Goal: Transaction & Acquisition: Obtain resource

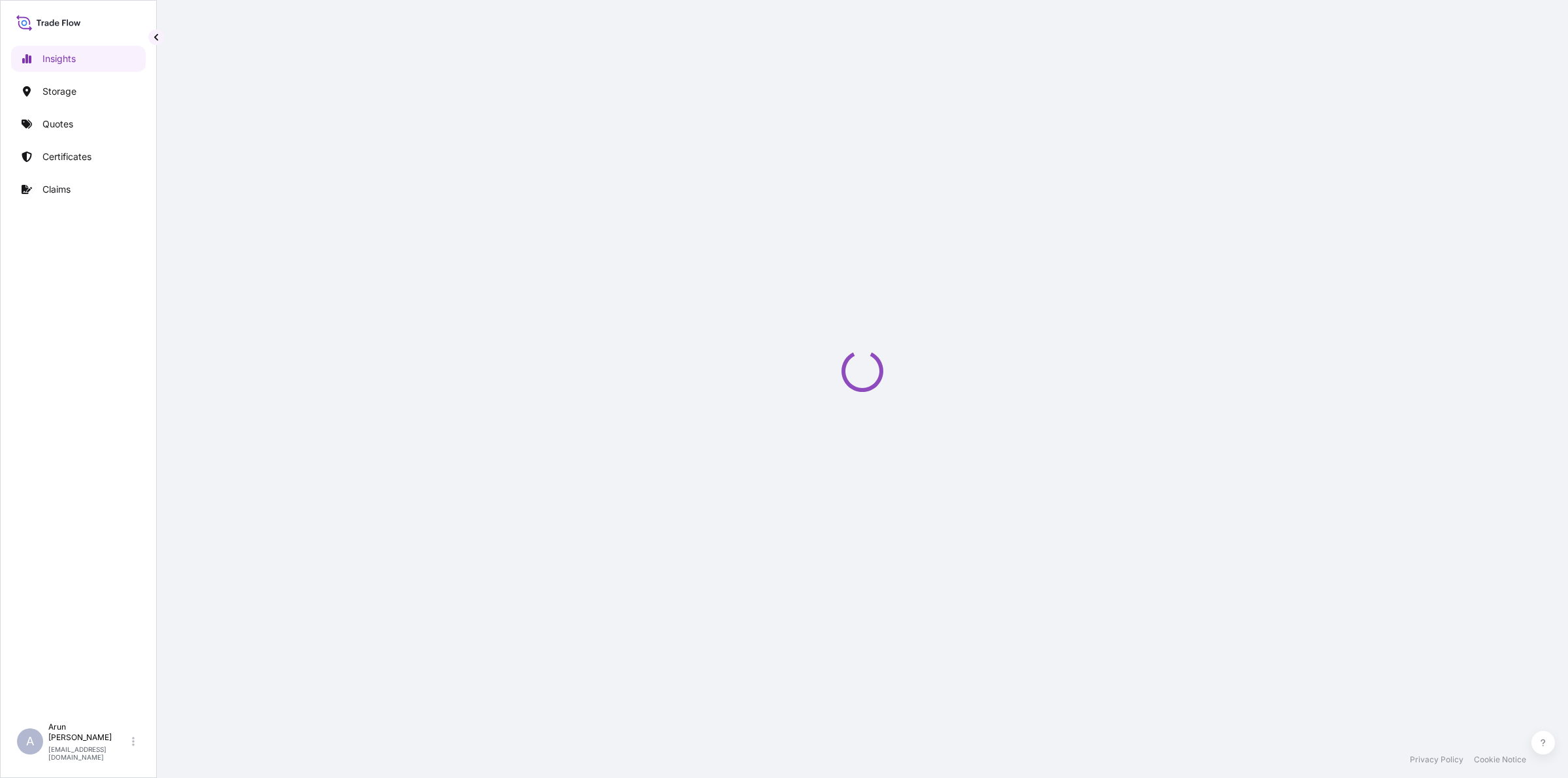
select select "2025"
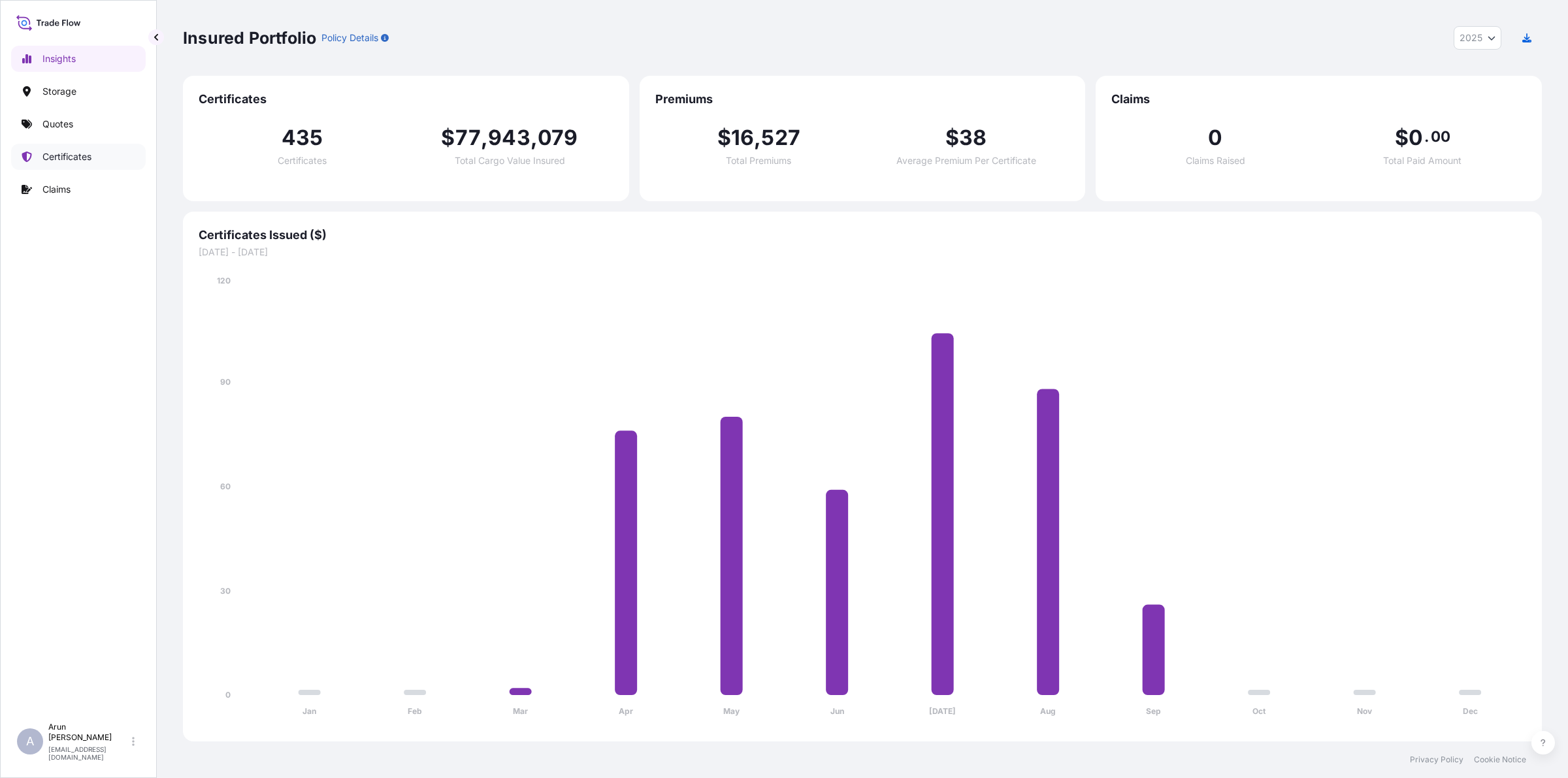
click at [59, 154] on p "Certificates" at bounding box center [66, 156] width 49 height 13
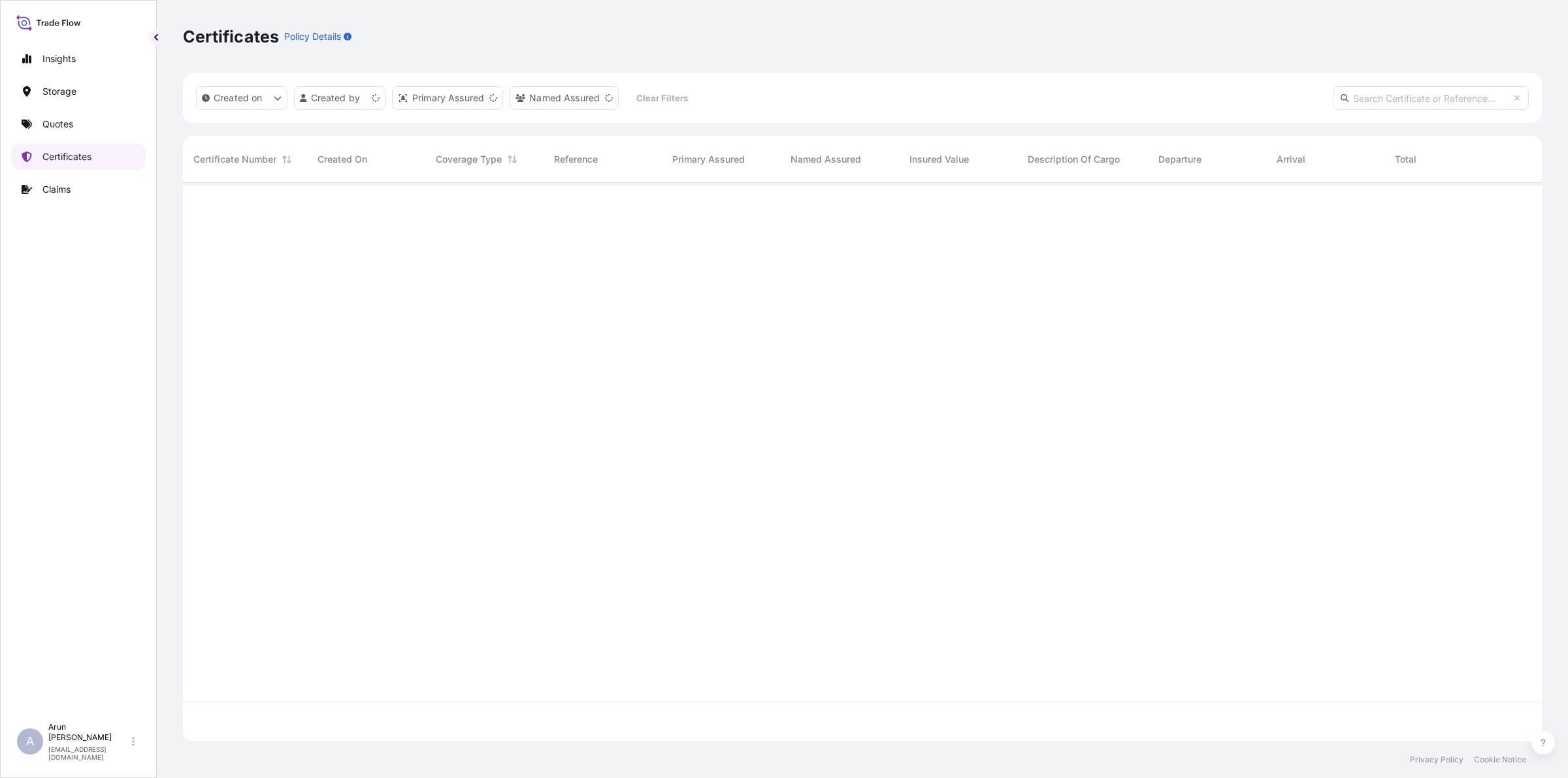
scroll to position [554, 1347]
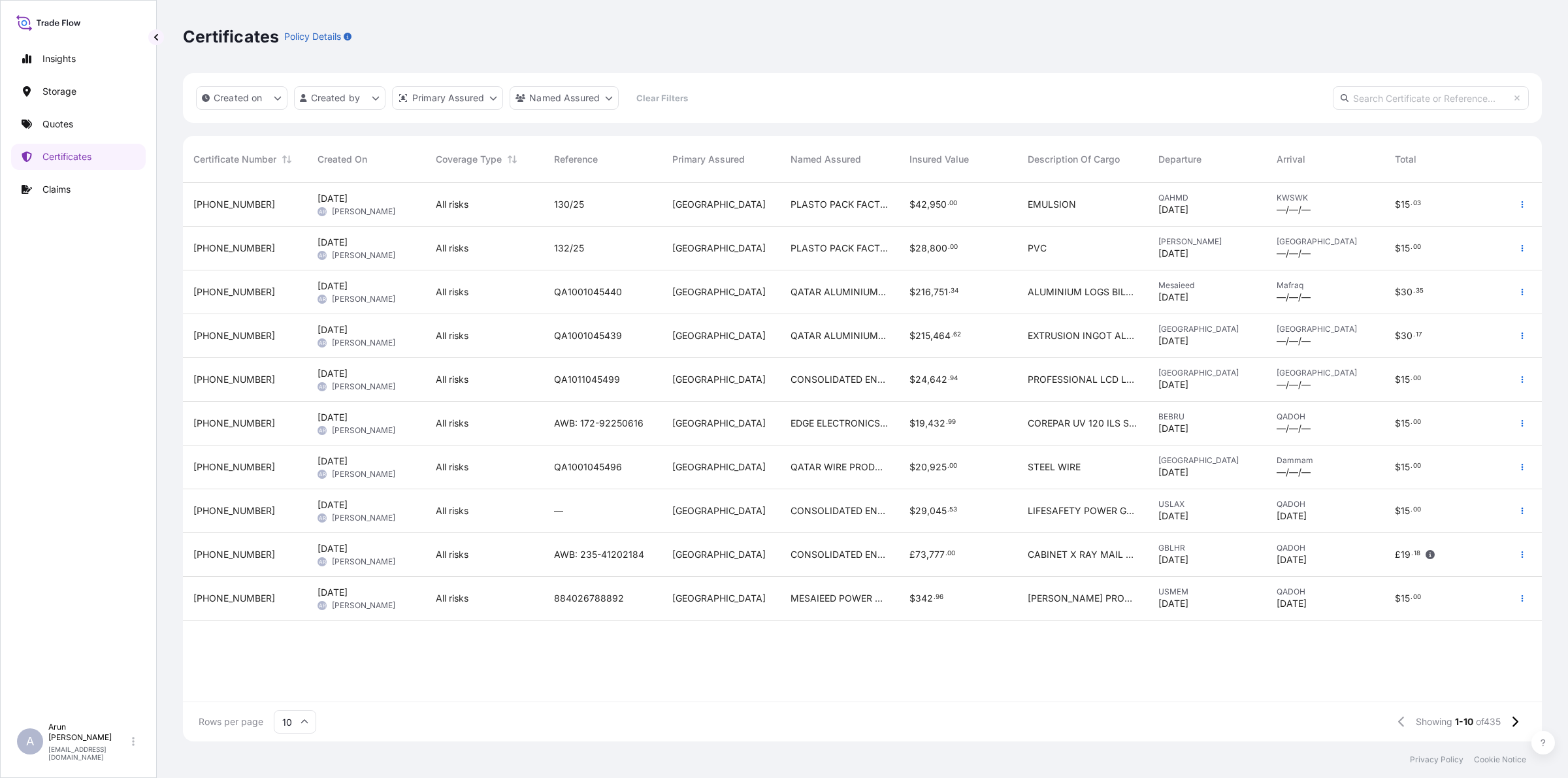
click at [822, 341] on span "QATAR ALUMINIUM LIMITED COMPANY (Q.S.C)" at bounding box center [839, 336] width 97 height 13
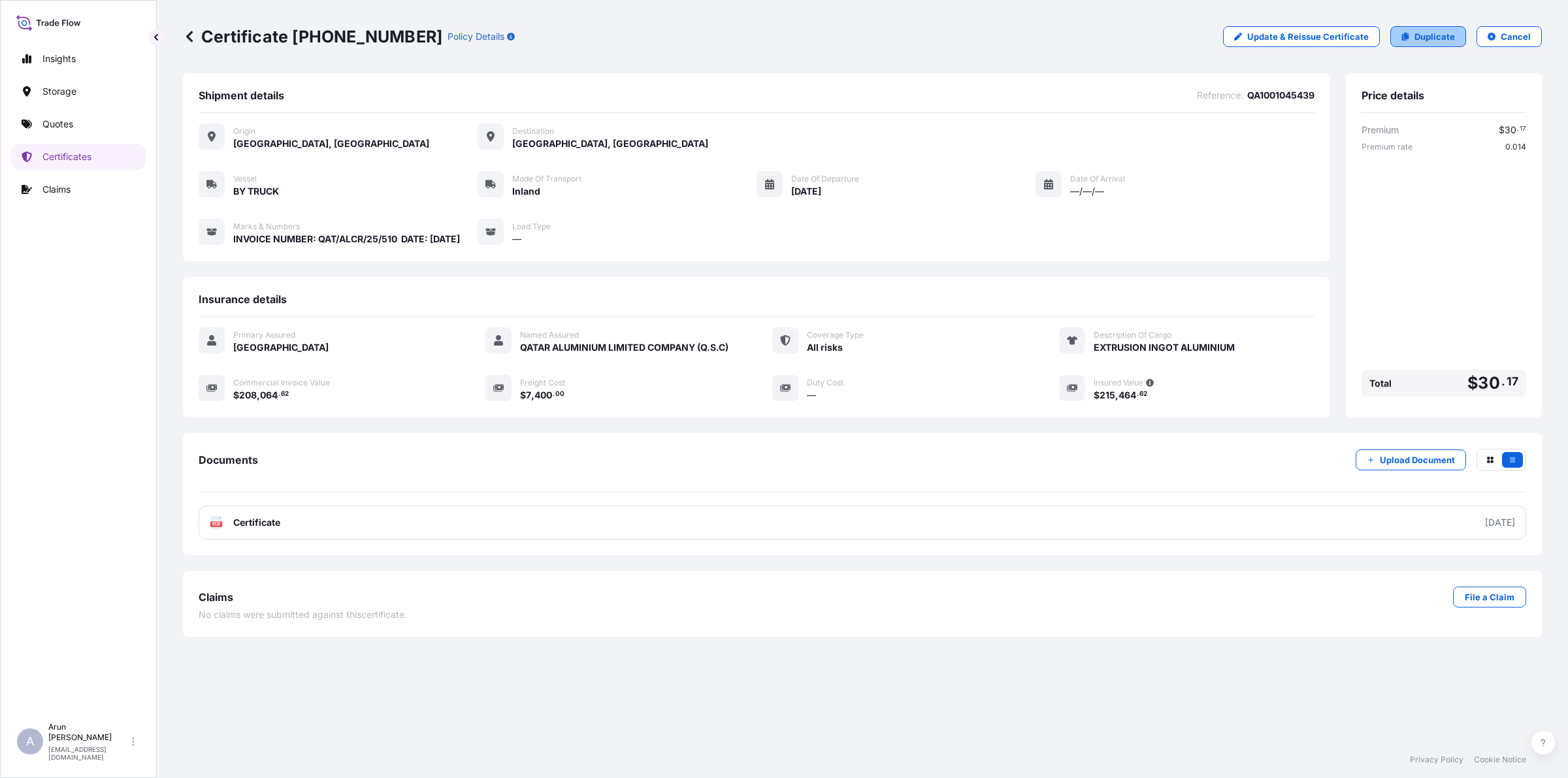
click at [1436, 31] on p "Duplicate" at bounding box center [1434, 36] width 41 height 13
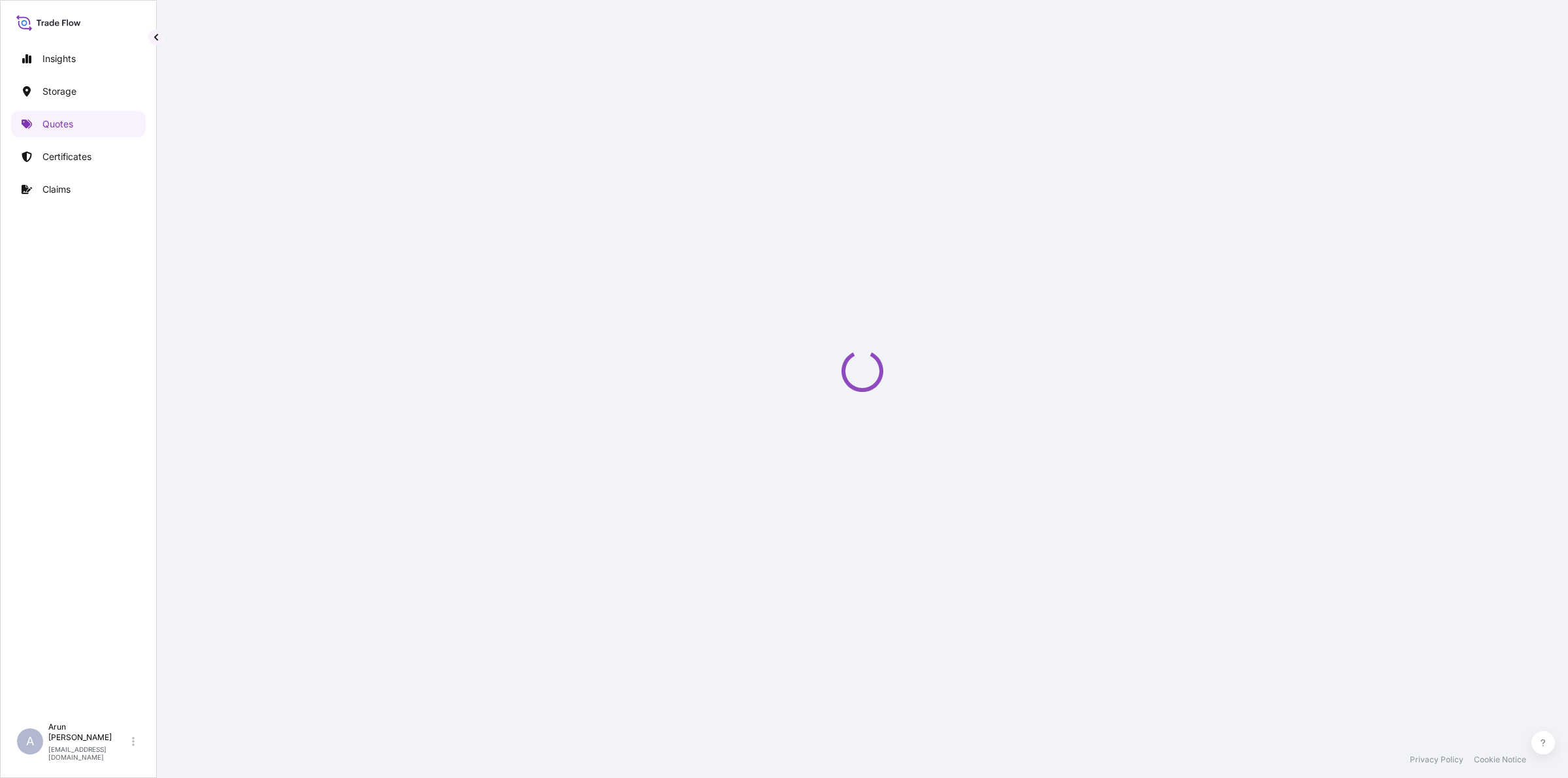
select select "Inland"
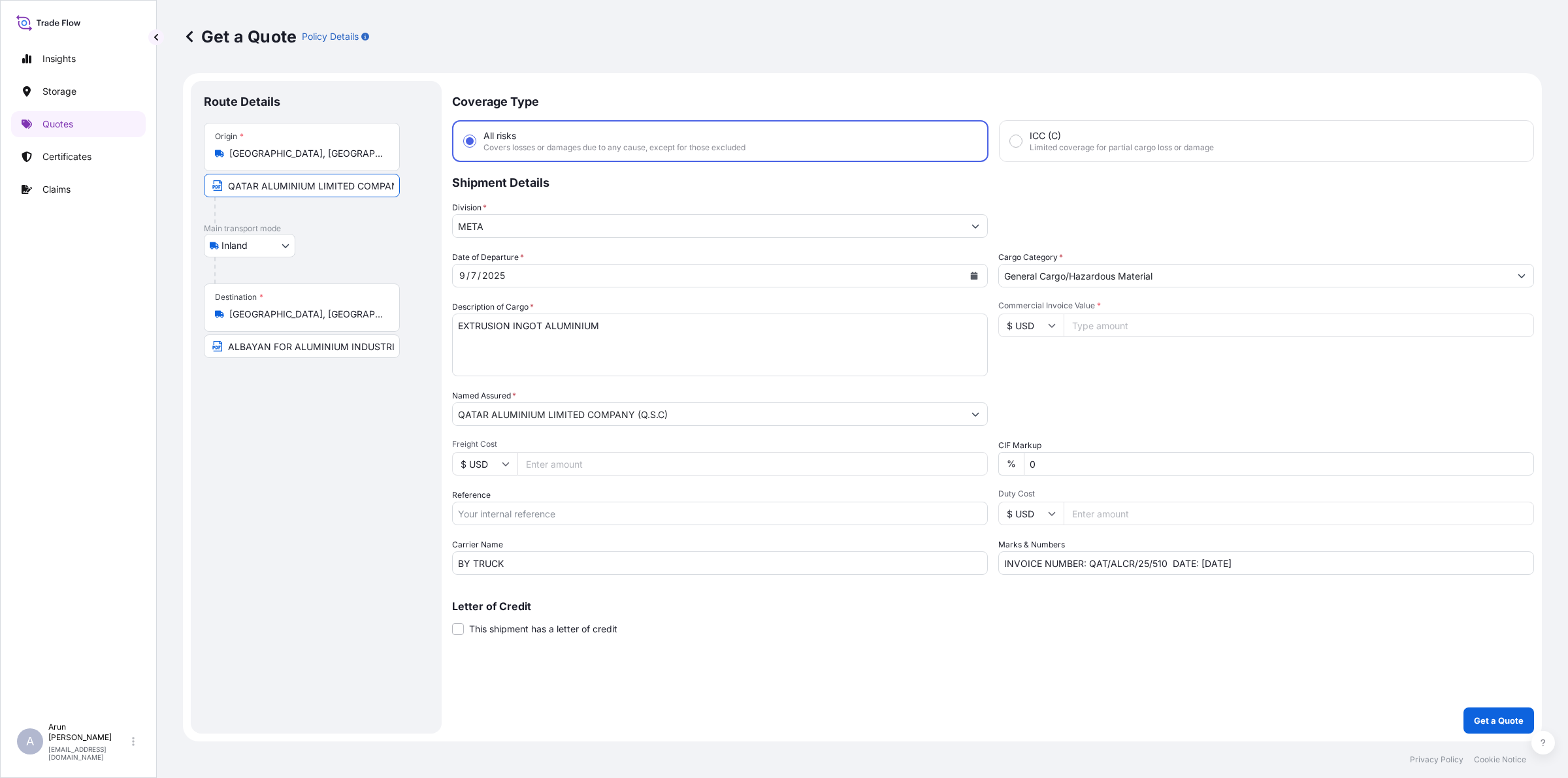
click at [355, 191] on input "QATAR ALUMINIUM LIMITED COMPANY(Q.S.C)" at bounding box center [301, 185] width 196 height 24
click at [258, 349] on input "ALBAYAN FOR ALUMINIUM INDUSTRIES CO., [GEOGRAPHIC_DATA], [GEOGRAPHIC_DATA]" at bounding box center [301, 346] width 196 height 24
click at [974, 272] on icon "Calendar" at bounding box center [974, 276] width 8 height 8
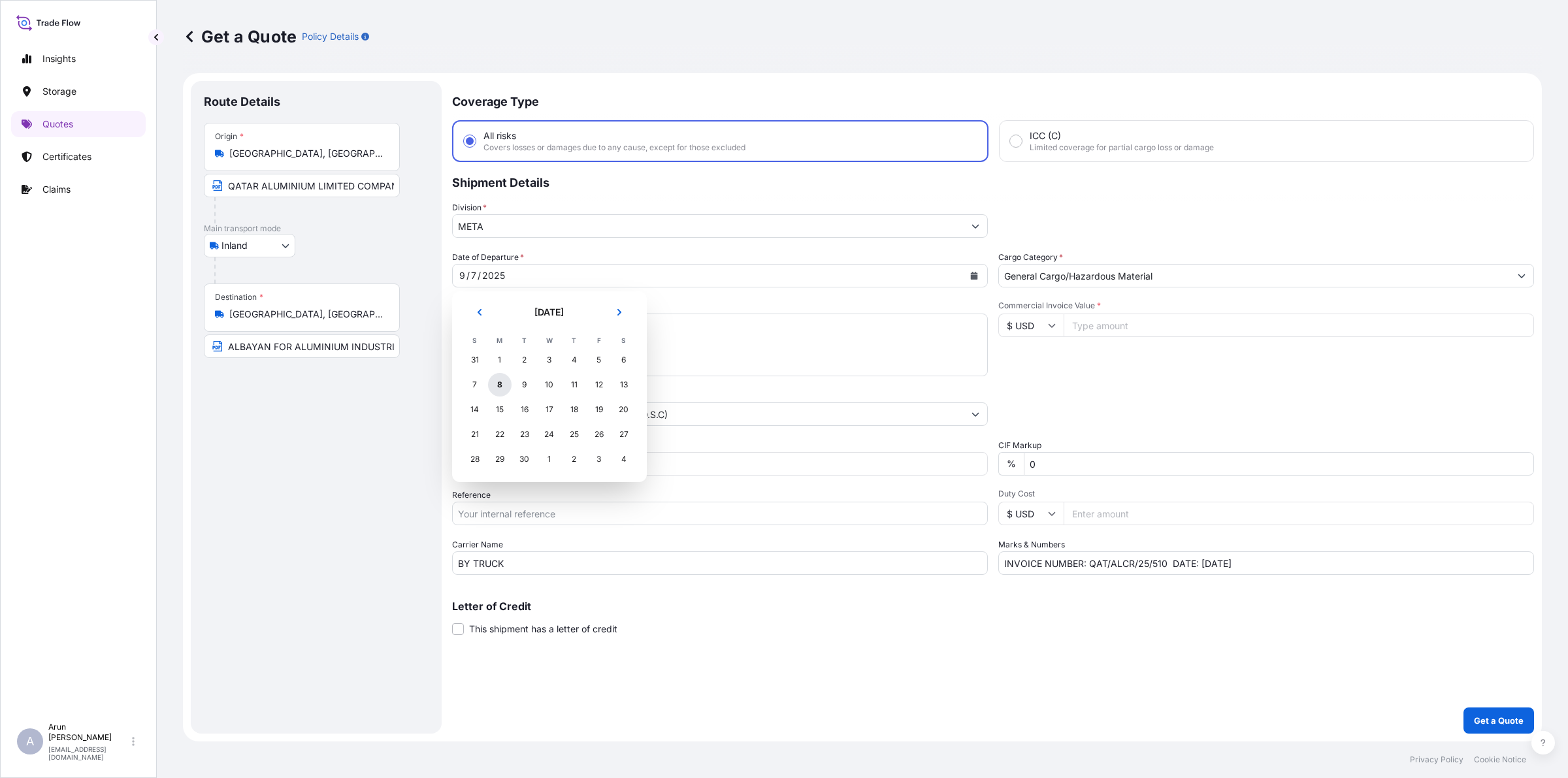
click at [498, 379] on div "8" at bounding box center [499, 384] width 24 height 24
click at [556, 469] on input "Freight Cost" at bounding box center [752, 464] width 471 height 24
type input "7400"
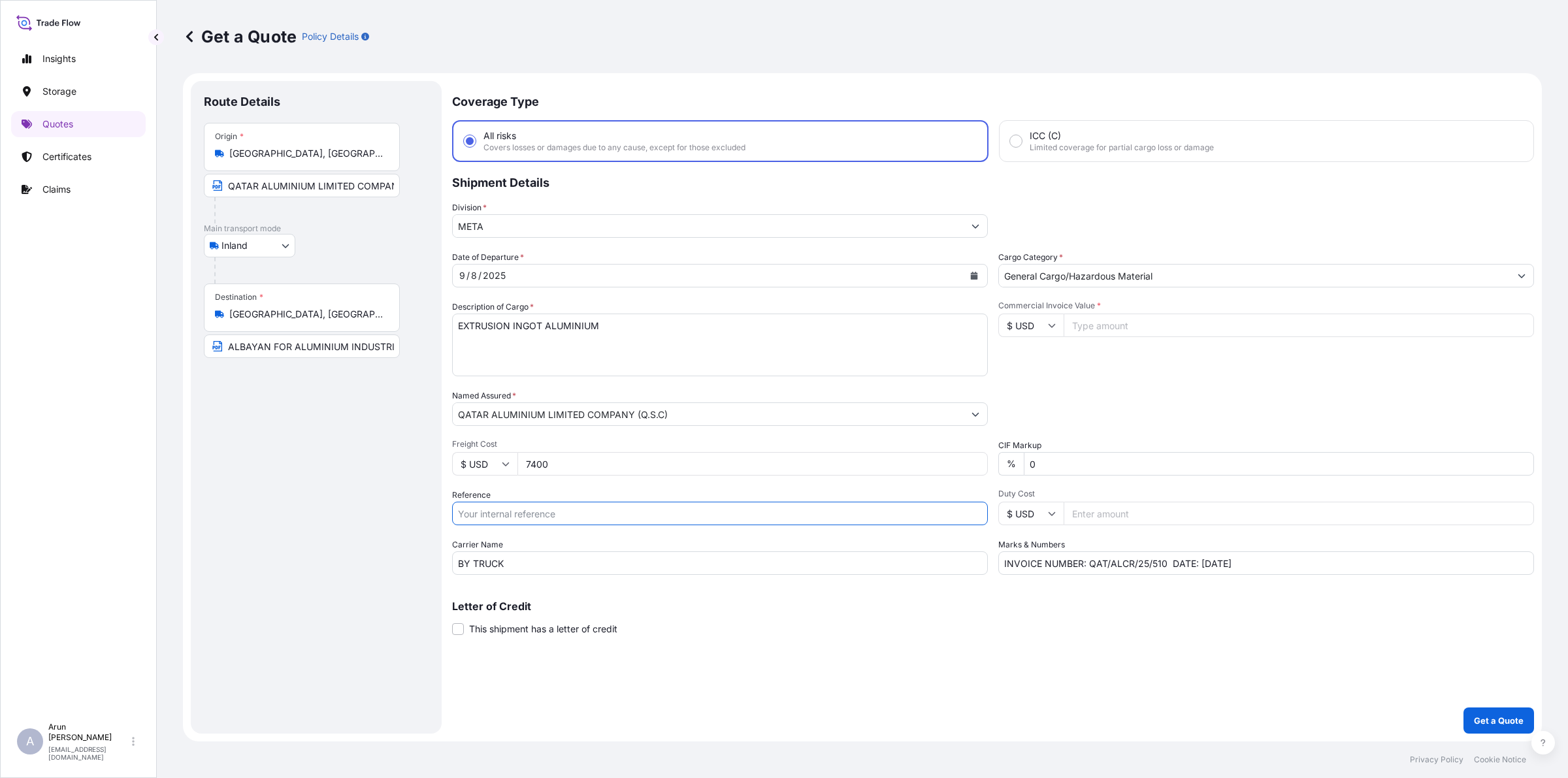
click at [546, 513] on input "Reference" at bounding box center [720, 513] width 536 height 24
drag, startPoint x: 467, startPoint y: 517, endPoint x: 432, endPoint y: 519, distance: 35.1
click at [432, 519] on form "Route Details Place of loading Road / Inland Road / Inland Origin * [GEOGRAPHIC…" at bounding box center [862, 407] width 1359 height 669
type input "QA1001045526"
click at [1164, 563] on input "INVOICE NUMBER: QAT/ALCR/25/510 DATE: [DATE]" at bounding box center [1267, 563] width 536 height 24
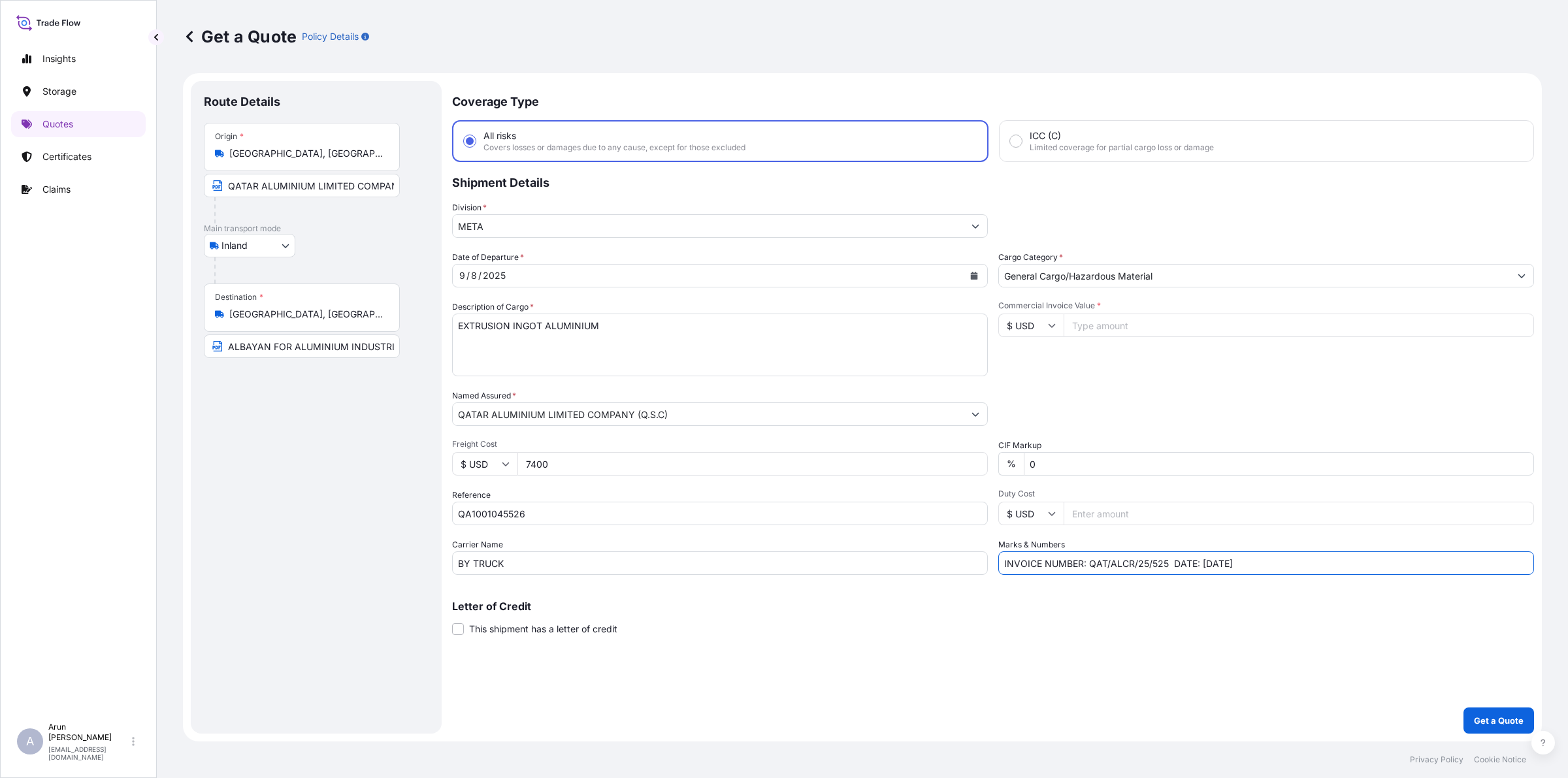
click at [1211, 562] on input "INVOICE NUMBER: QAT/ALCR/25/525 DATE: [DATE]" at bounding box center [1267, 563] width 536 height 24
click at [1289, 565] on input "INVOICE NUMBER: QAT/ALCR/25/525 DATE: [DATE]" at bounding box center [1267, 563] width 536 height 24
type input "INVOICE NUMBER: QAT/ALCR/25/525 DATE: [DATE]"
click at [1139, 321] on input "Commercial Invoice Value *" at bounding box center [1299, 325] width 471 height 24
type input "208557.14"
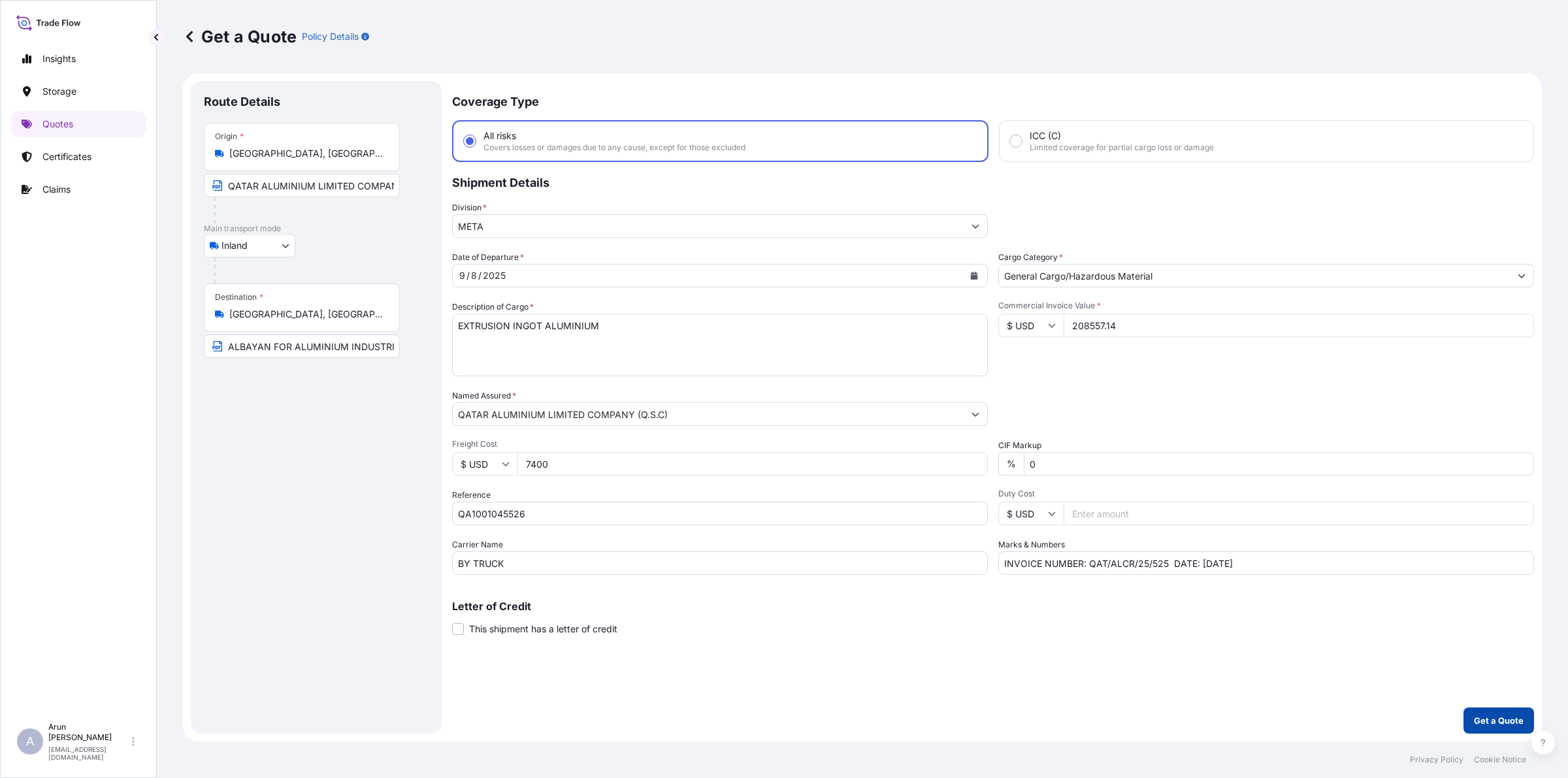
click at [1506, 724] on p "Get a Quote" at bounding box center [1499, 721] width 50 height 13
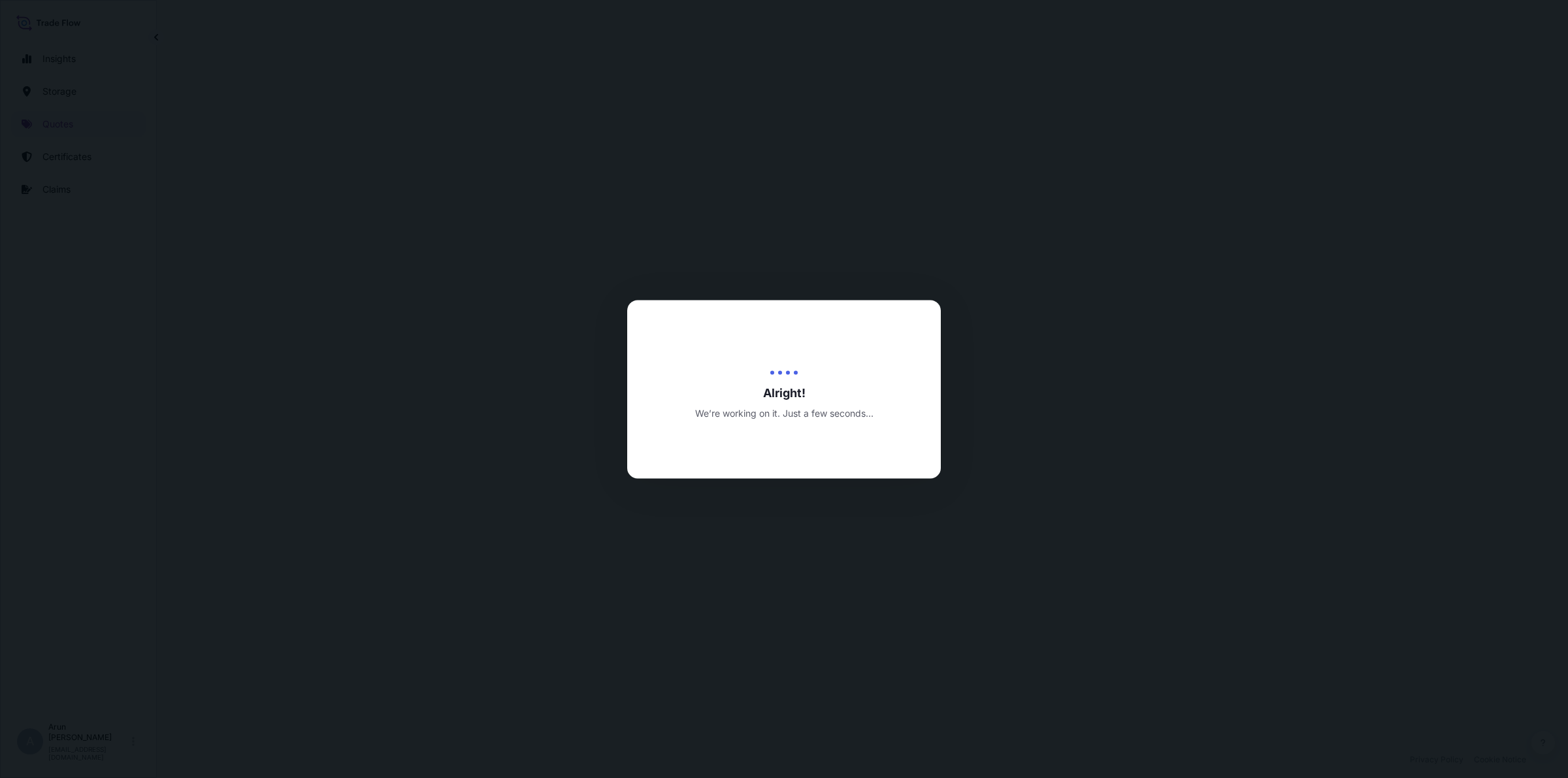
select select "Inland"
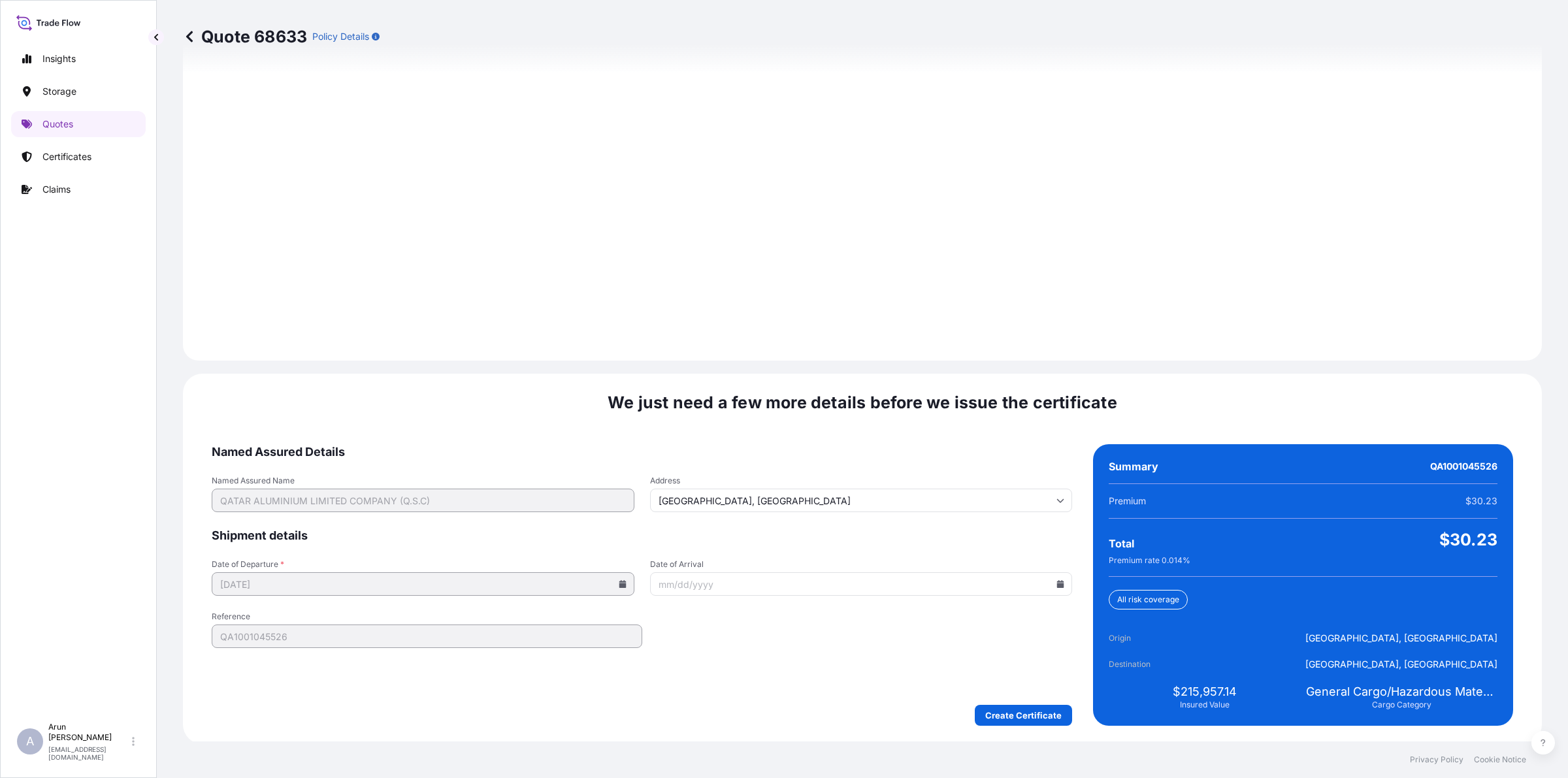
scroll to position [1697, 0]
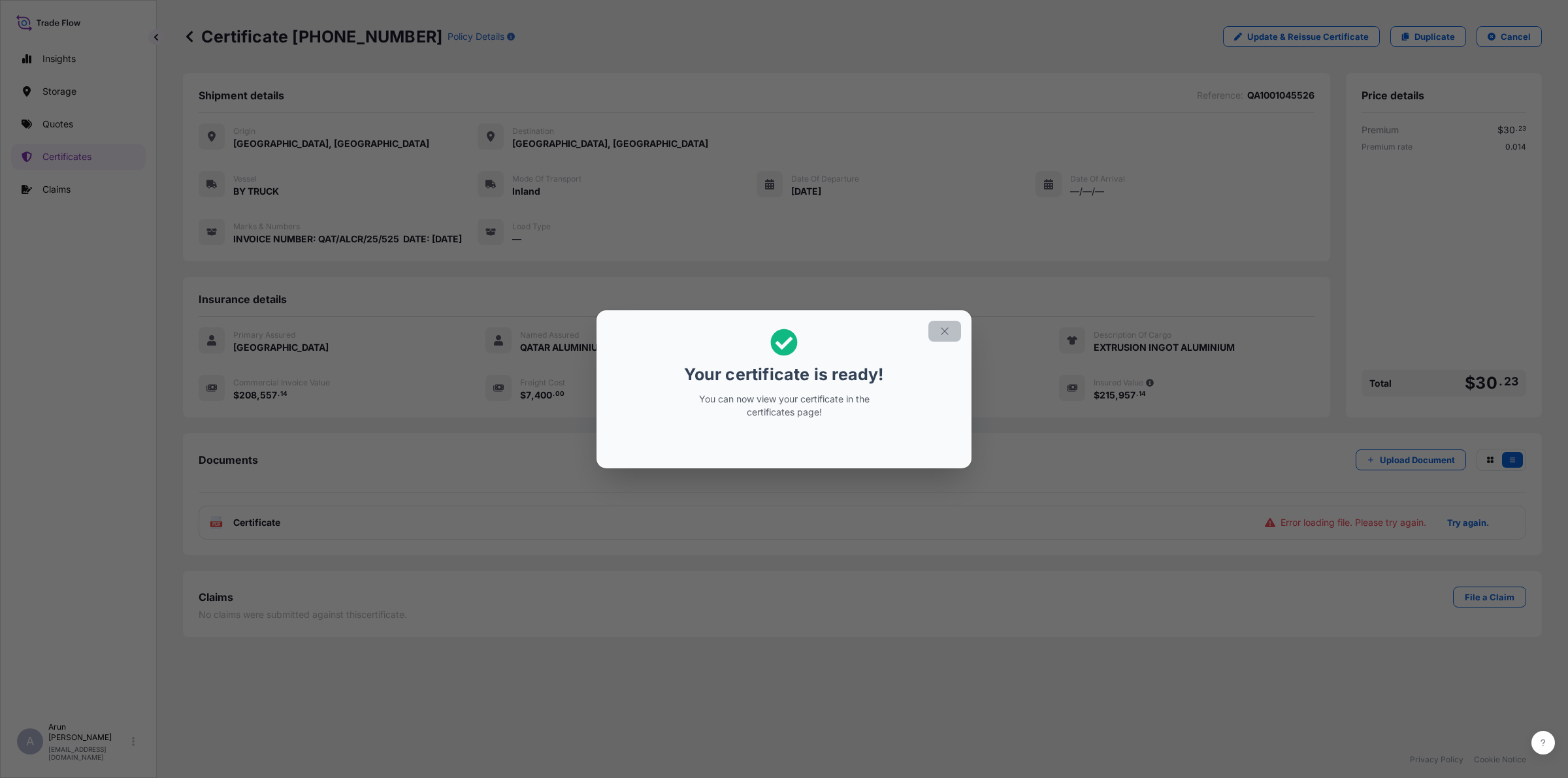
click at [949, 341] on button "button" at bounding box center [945, 331] width 33 height 21
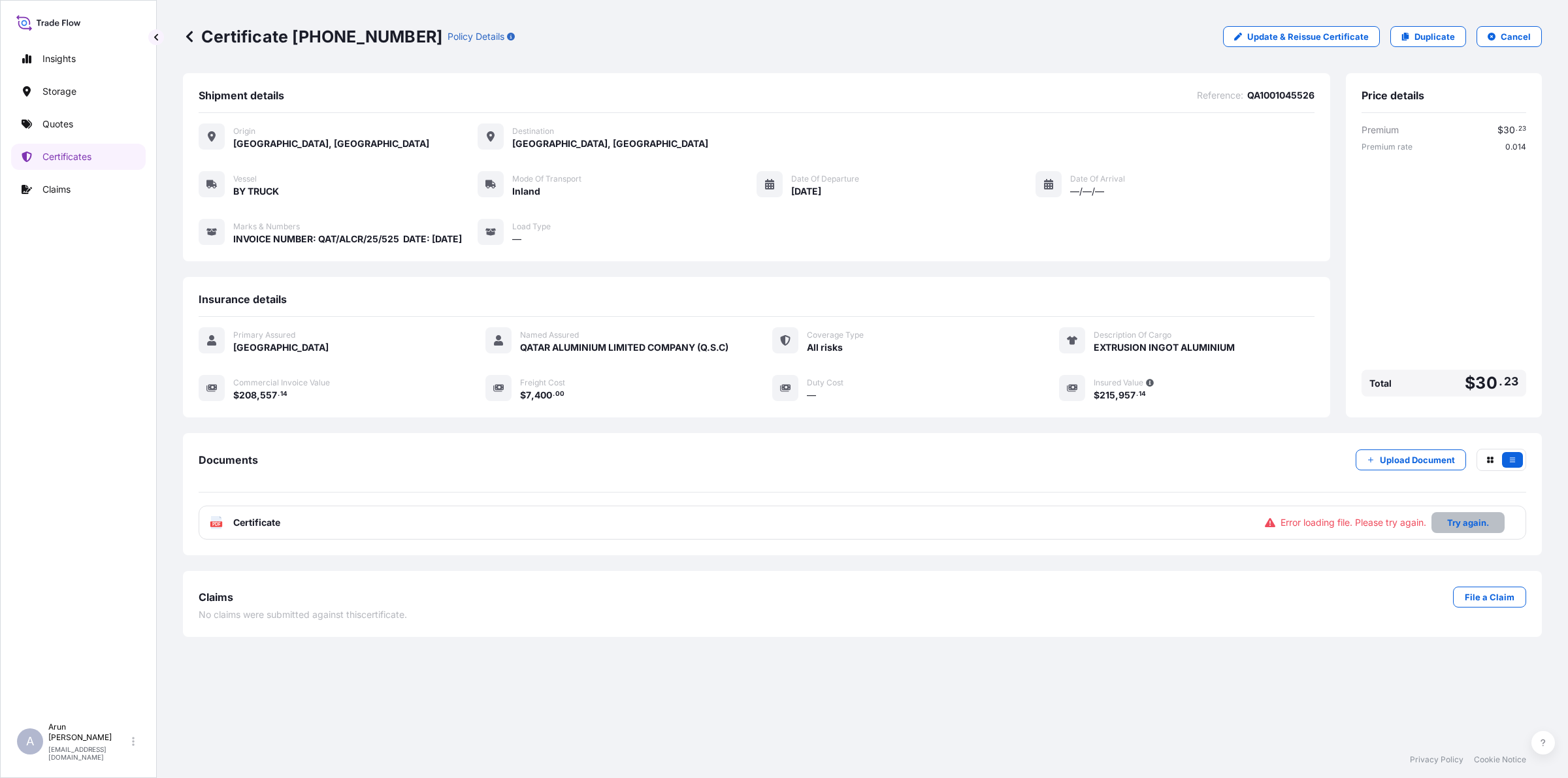
click at [1460, 529] on p "Try again." at bounding box center [1468, 523] width 42 height 13
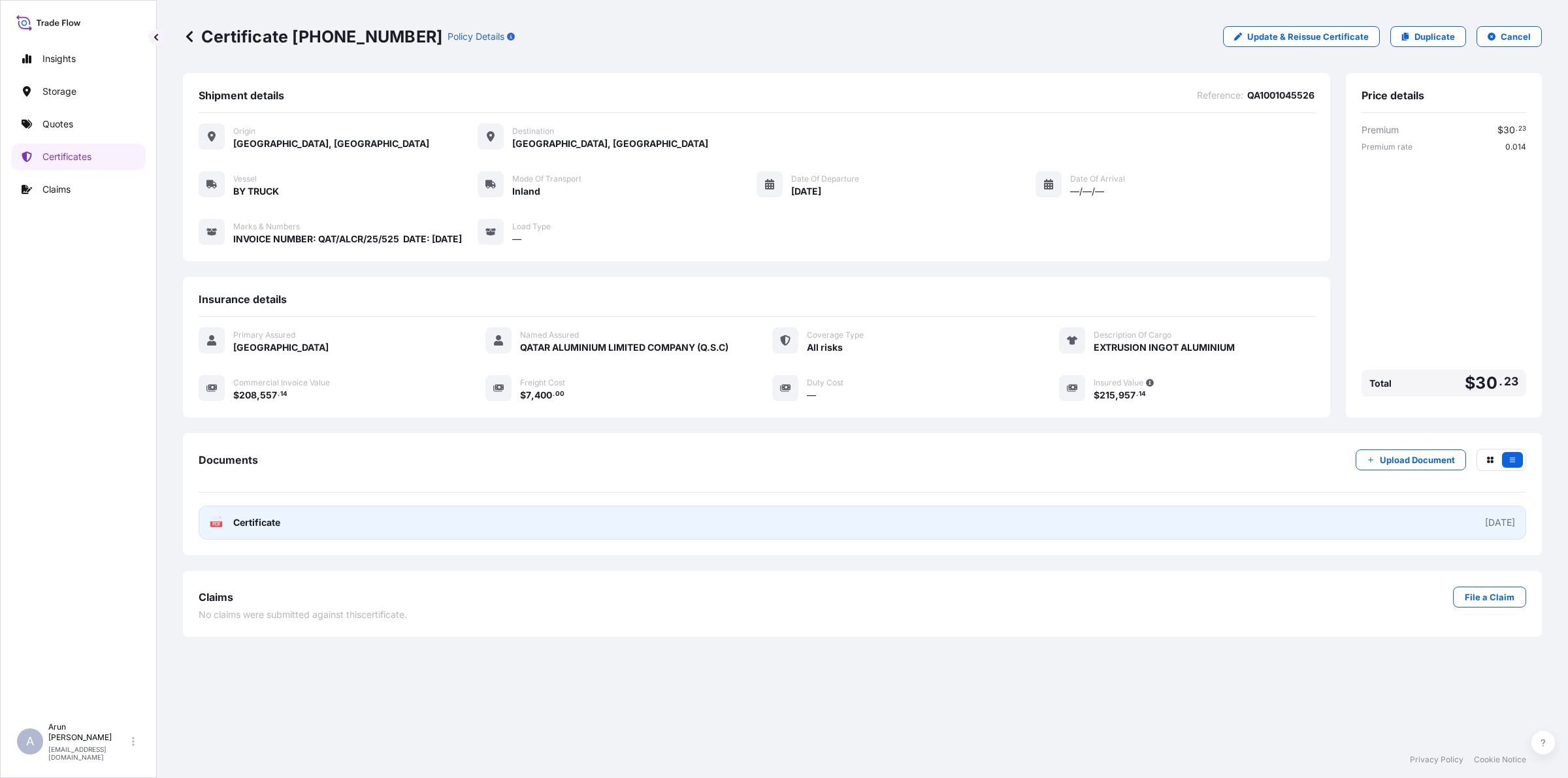
click at [416, 538] on link "PDF Certificate [DATE]" at bounding box center [862, 523] width 1328 height 34
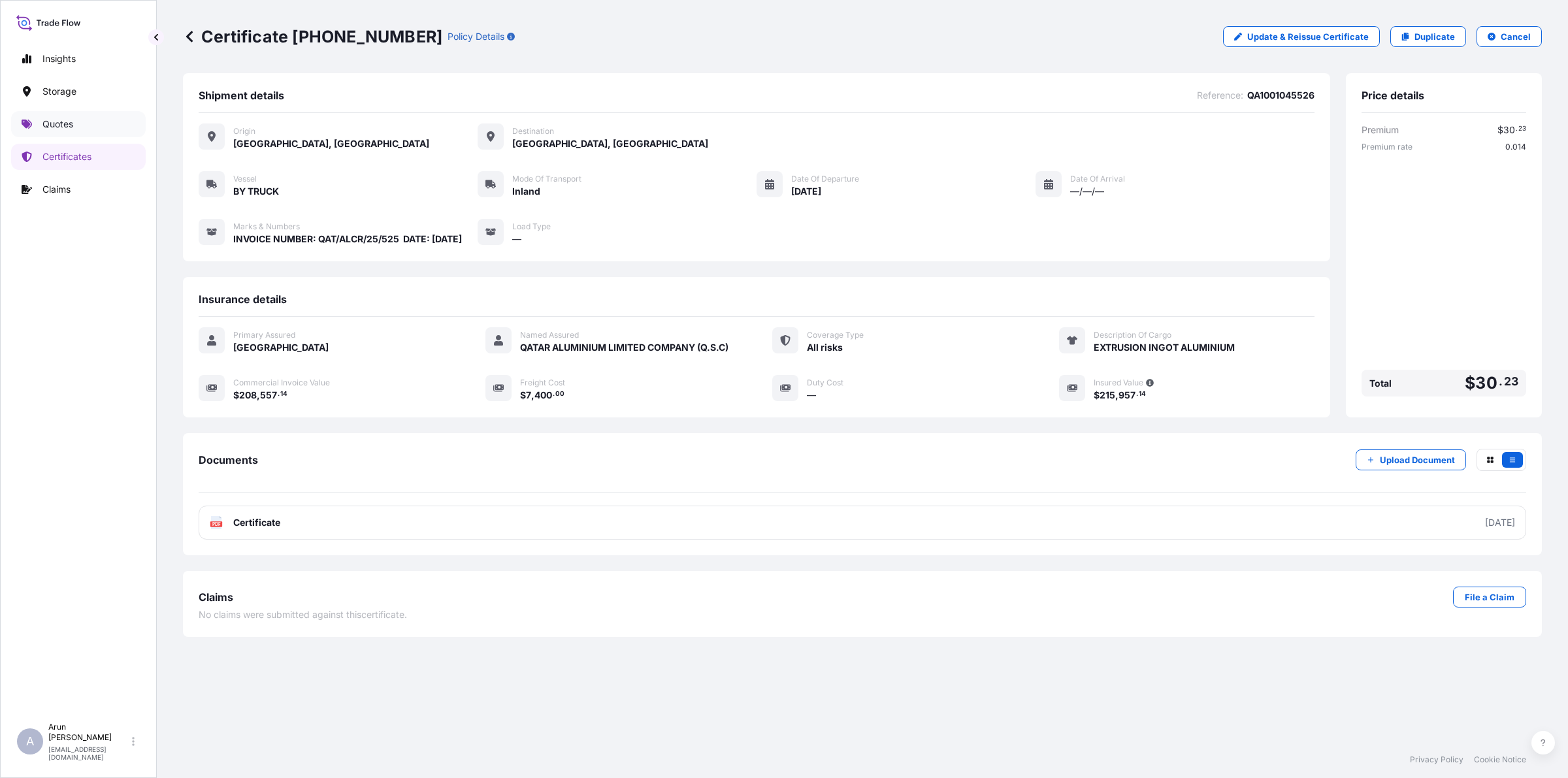
click at [63, 119] on p "Quotes" at bounding box center [57, 124] width 31 height 13
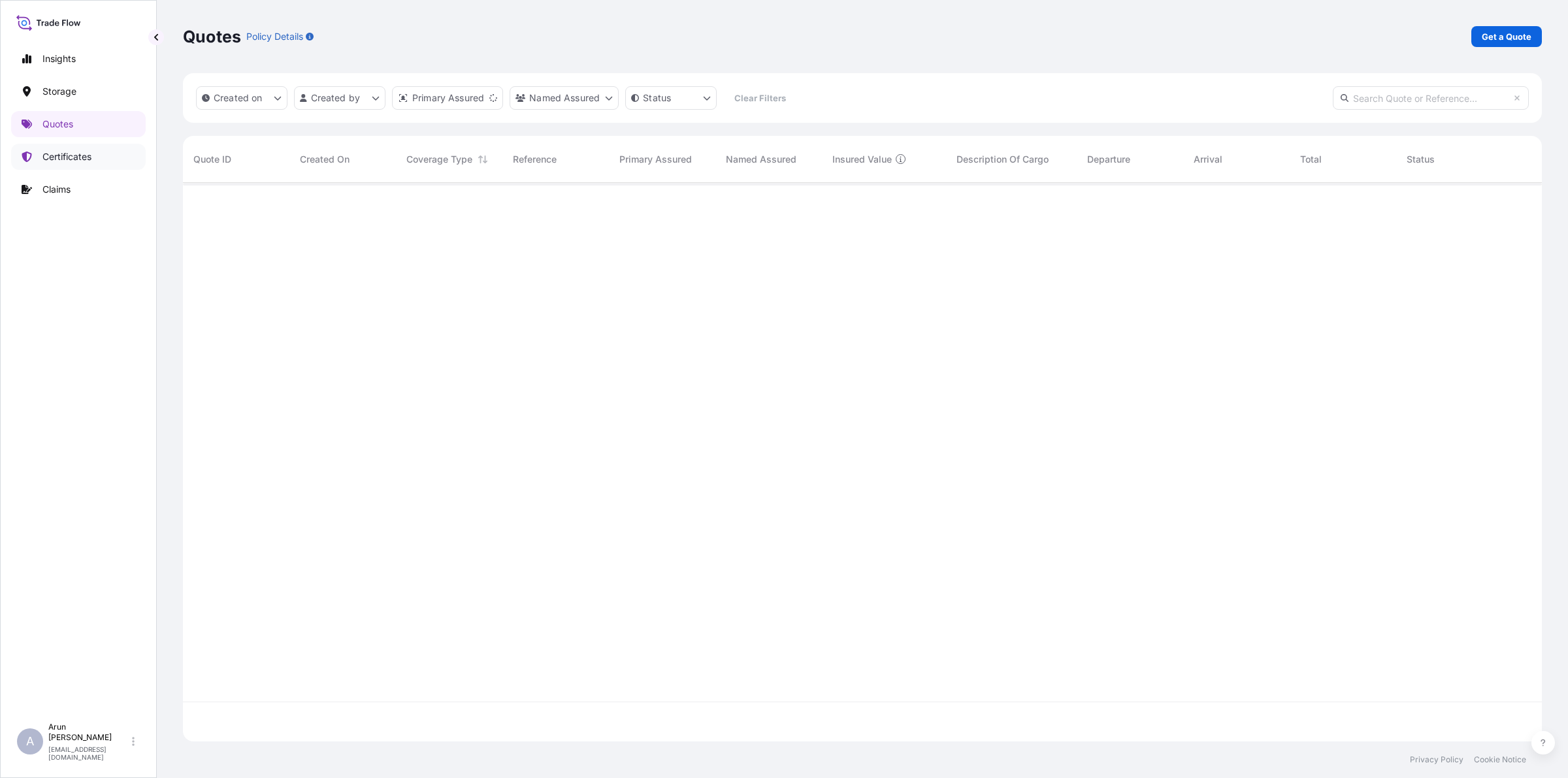
scroll to position [554, 1347]
click at [49, 154] on p "Certificates" at bounding box center [66, 156] width 49 height 13
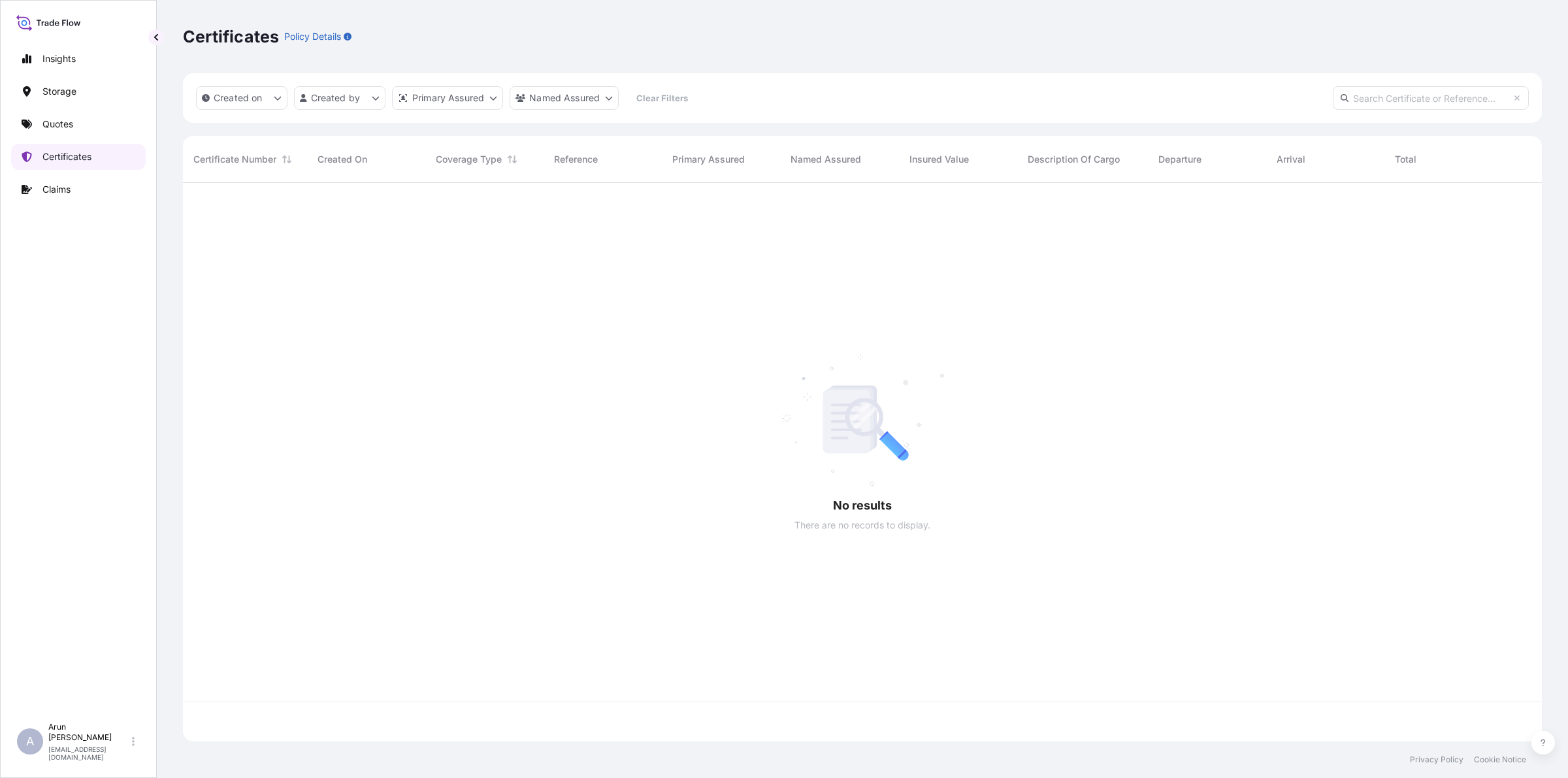
scroll to position [554, 1347]
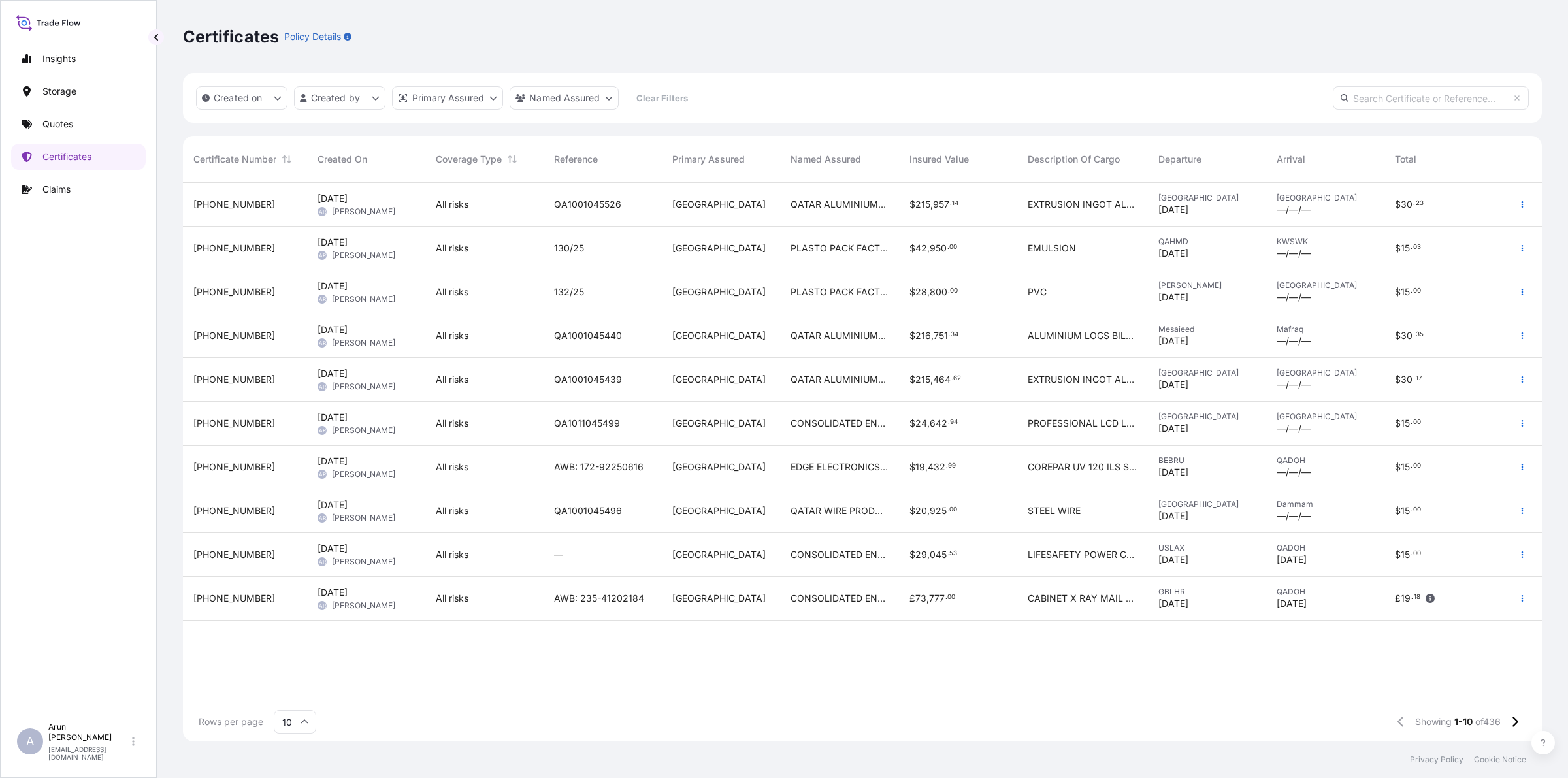
click at [887, 209] on span "QATAR ALUMINIUM LIMITED COMPANY (Q.S.C)" at bounding box center [839, 204] width 97 height 13
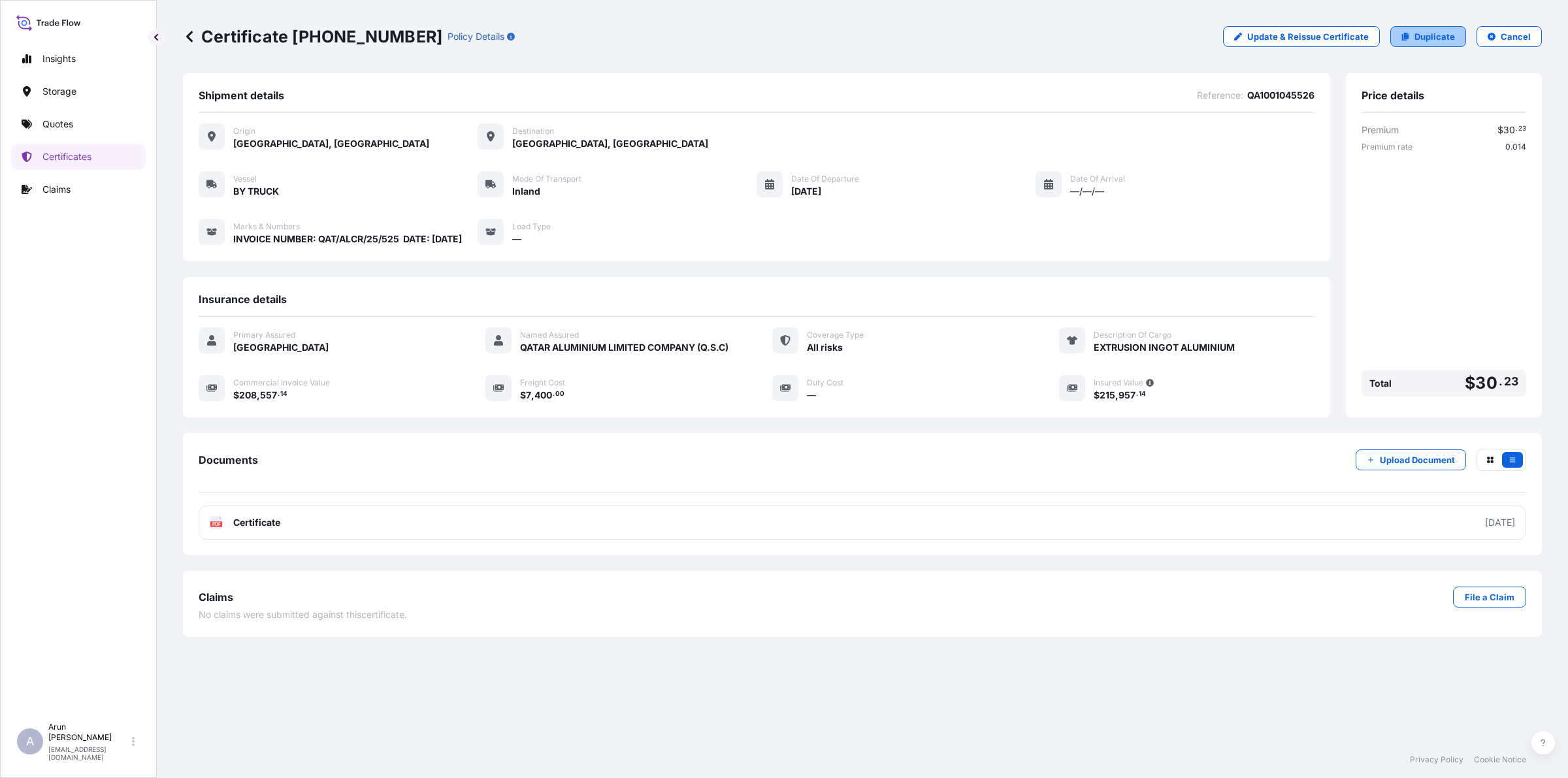
click at [1402, 36] on link "Duplicate" at bounding box center [1429, 36] width 76 height 21
select select "Inland"
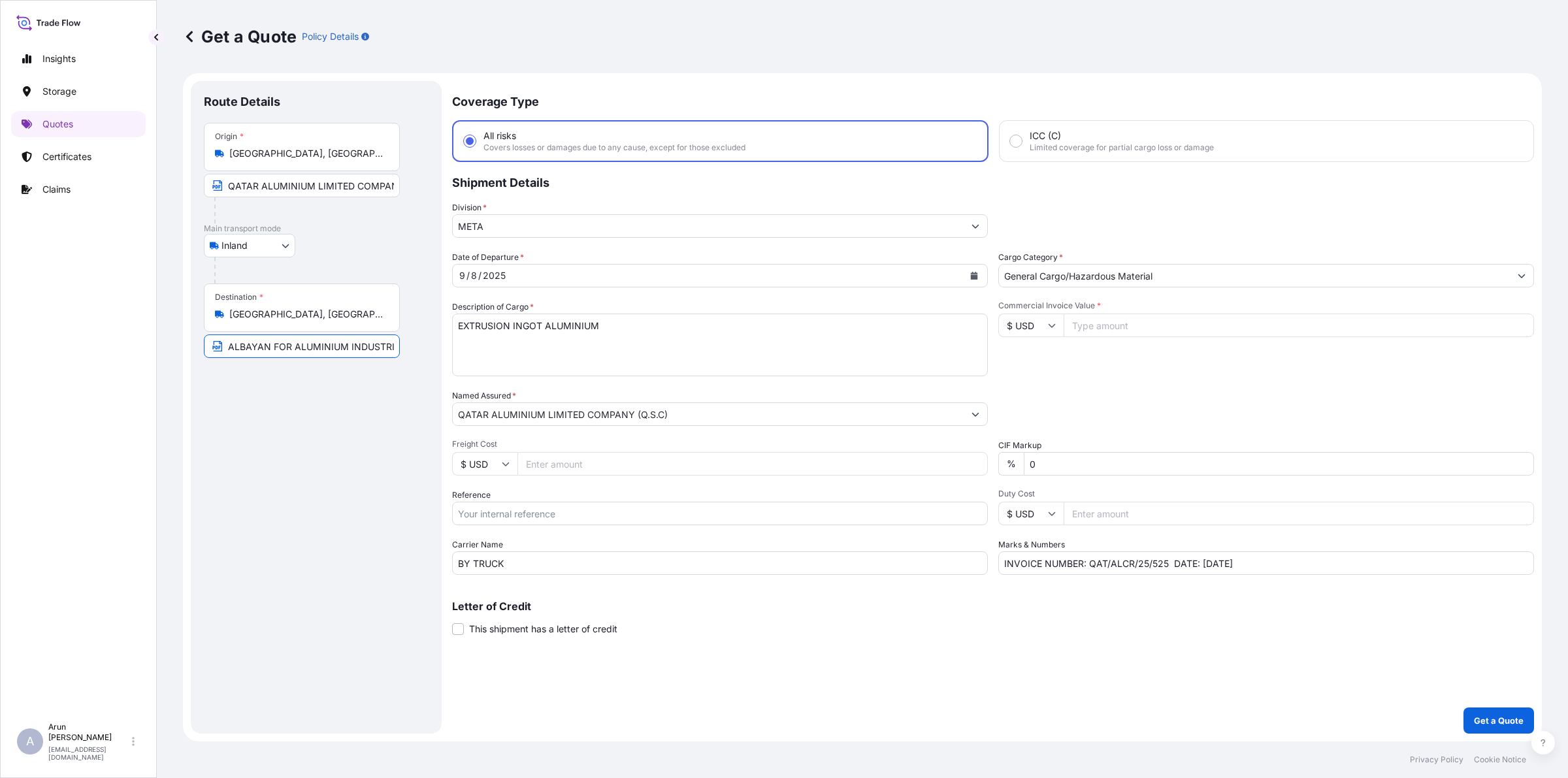
scroll to position [0, 101]
drag, startPoint x: 227, startPoint y: 347, endPoint x: 444, endPoint y: 369, distance: 218.1
click at [444, 369] on form "Route Details Place of loading Road / Inland Road / Inland Origin * [GEOGRAPHIC…" at bounding box center [862, 407] width 1359 height 669
drag, startPoint x: 332, startPoint y: 346, endPoint x: 405, endPoint y: 359, distance: 74.1
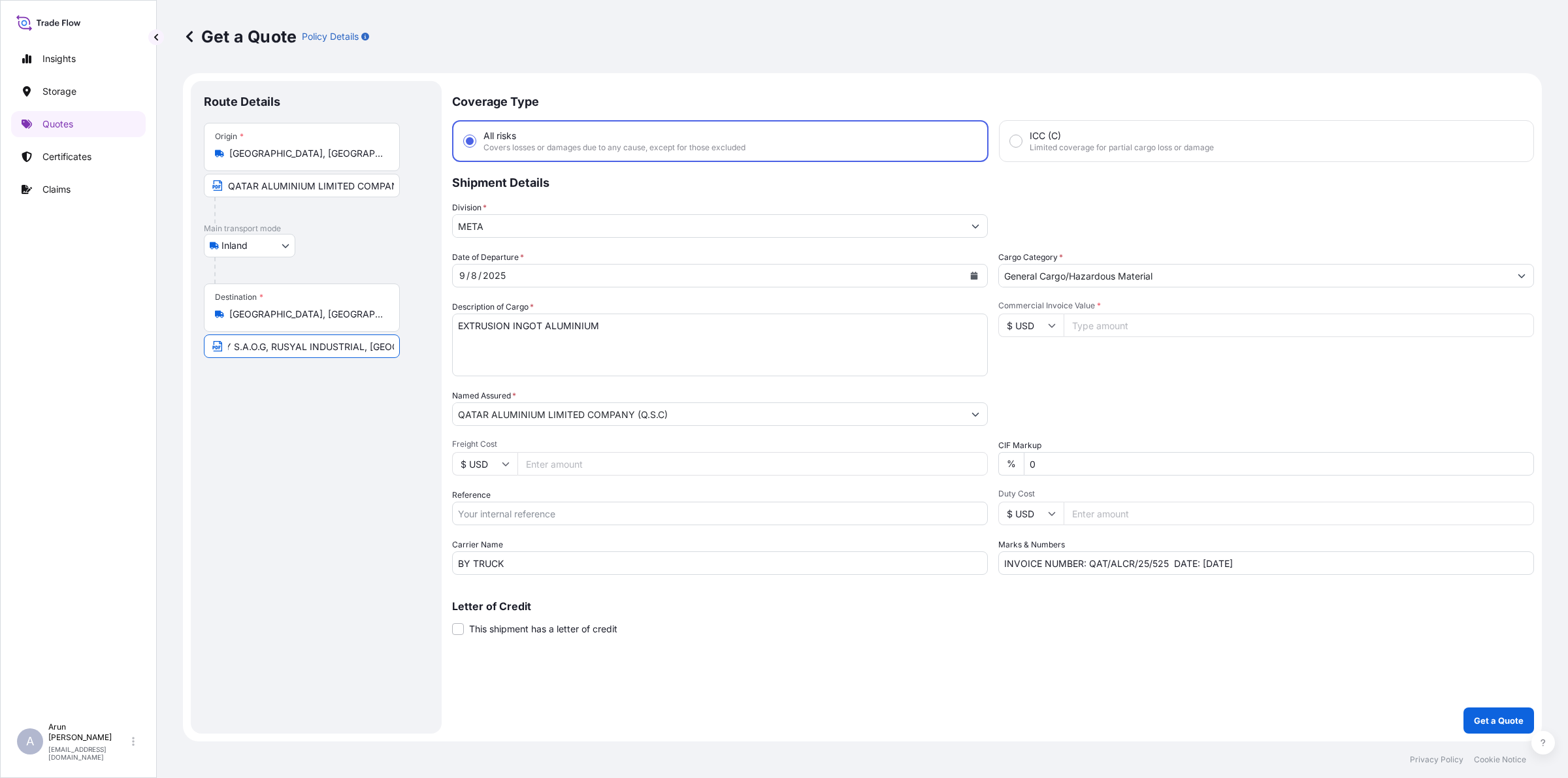
click at [405, 359] on div "Route Details Place of loading Road / Inland Road / Inland Origin * [GEOGRAPHIC…" at bounding box center [316, 407] width 225 height 627
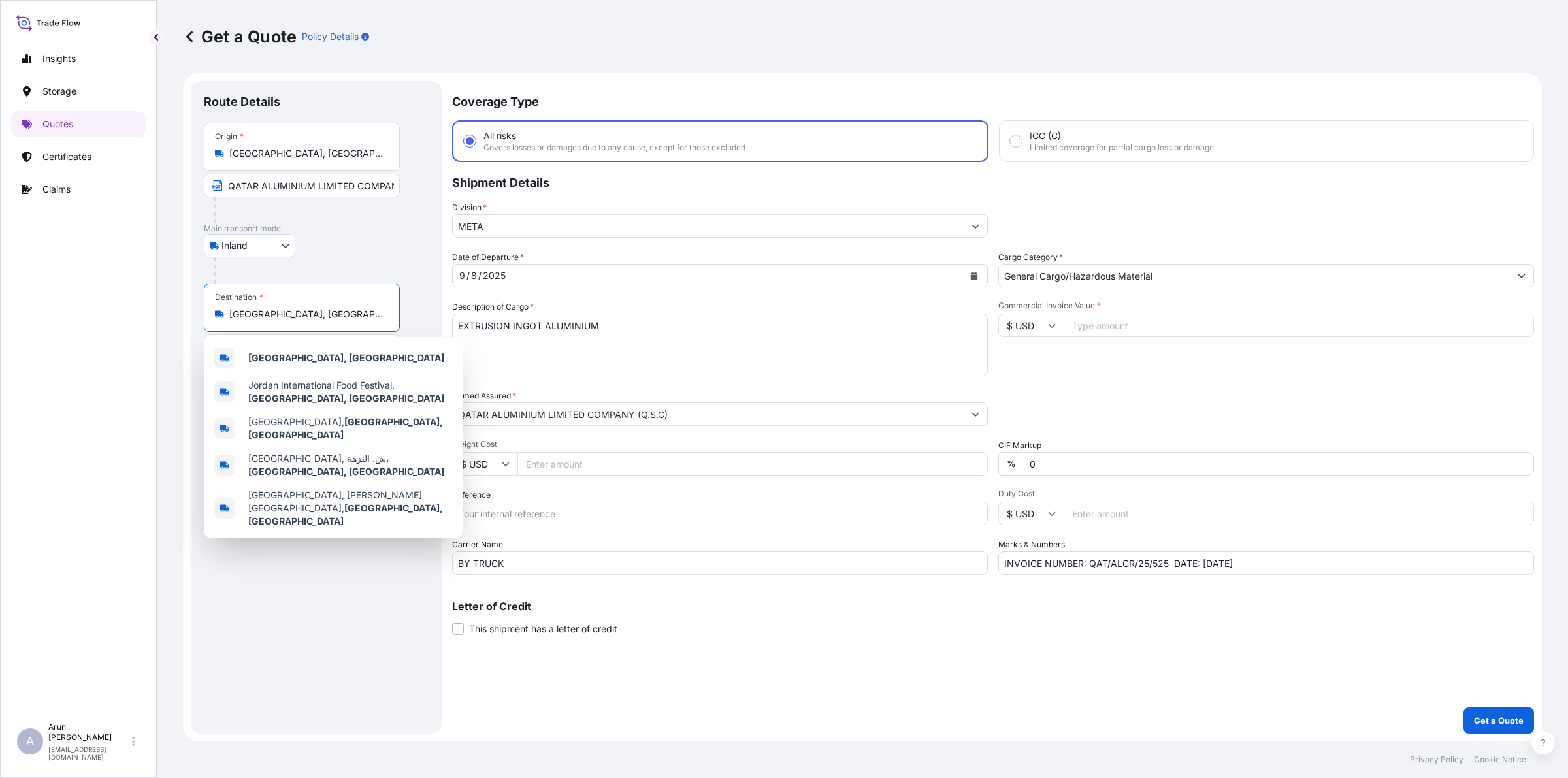
scroll to position [0, 0]
drag, startPoint x: 281, startPoint y: 309, endPoint x: 230, endPoint y: 306, distance: 51.1
click at [230, 306] on div "Destination * [GEOGRAPHIC_DATA], [GEOGRAPHIC_DATA]" at bounding box center [301, 308] width 196 height 49
click at [278, 350] on div "[GEOGRAPHIC_DATA], [GEOGRAPHIC_DATA]" at bounding box center [334, 358] width 249 height 31
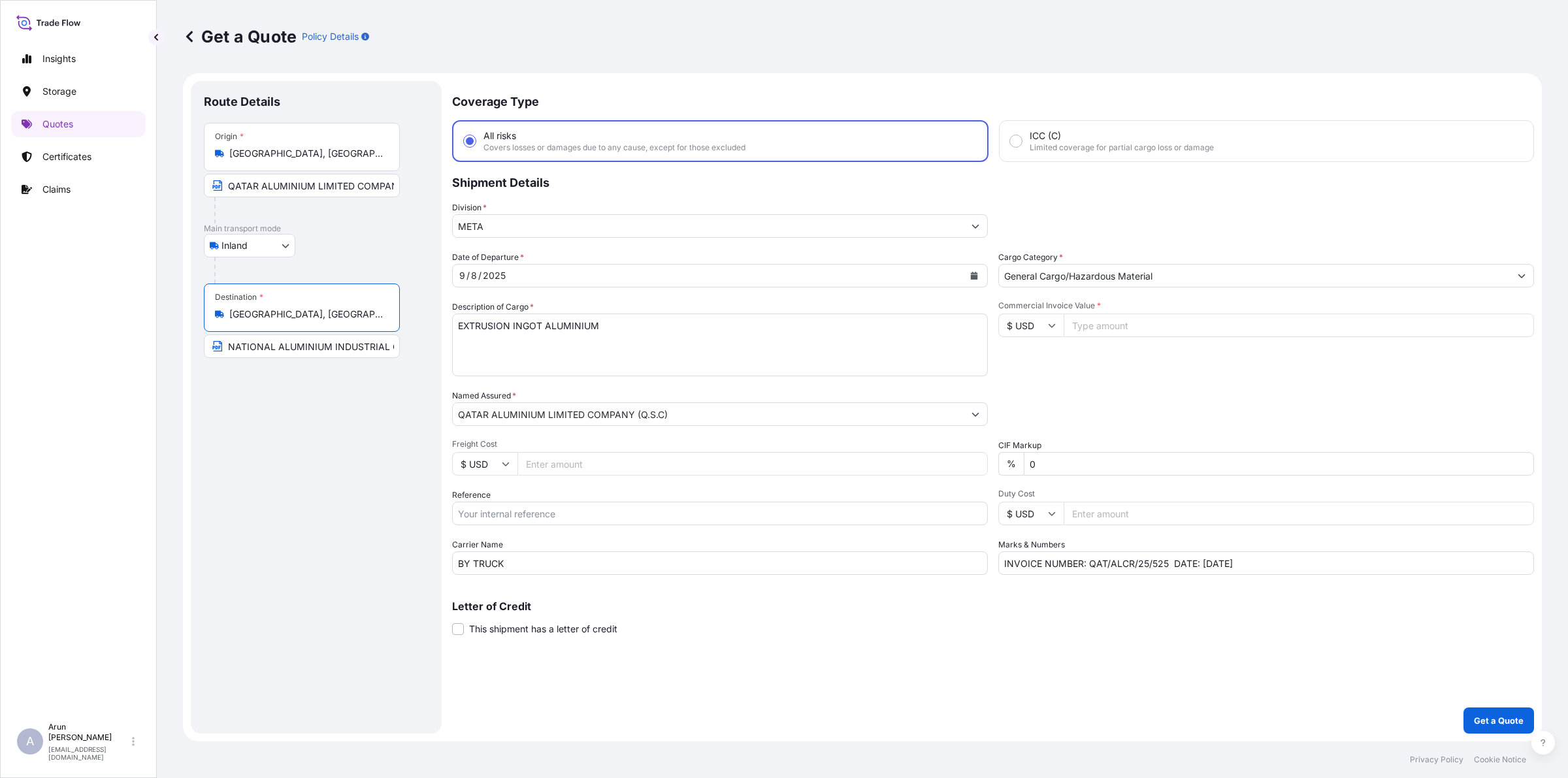
click at [386, 351] on input "NATIONAL ALUMINIUM INDUSTRIAL CO.(NALCO)" at bounding box center [301, 346] width 196 height 24
paste input "[GEOGRAPHIC_DATA], [GEOGRAPHIC_DATA]"
type input "NATIONAL ALUMINIUM INDUSTRIAL CO.(NALCO), [GEOGRAPHIC_DATA], [GEOGRAPHIC_DATA]"
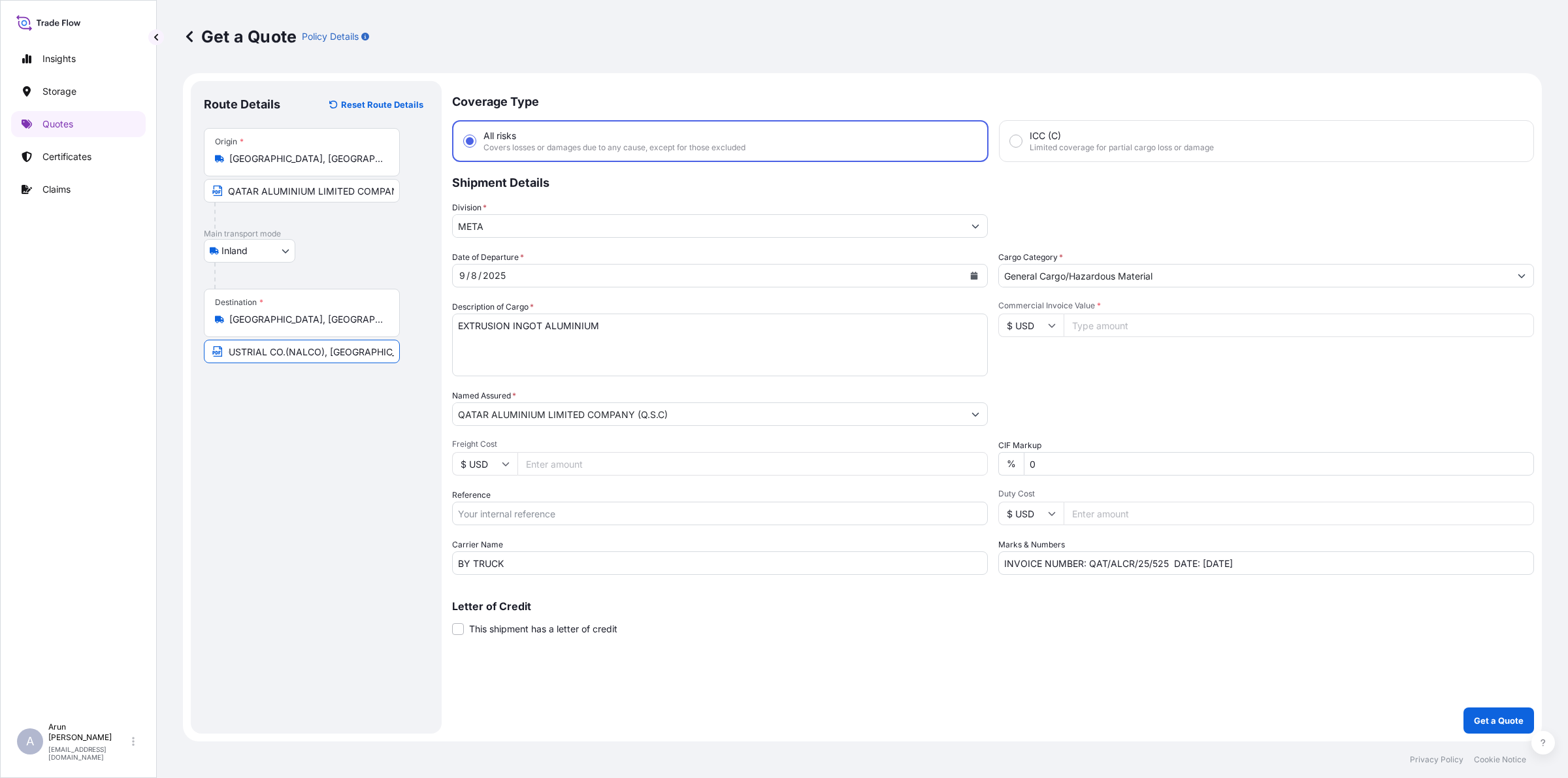
scroll to position [0, 0]
click at [387, 190] on input "QATAR ALUMINIUM LIMITED COMPANY(Q.S.C)" at bounding box center [301, 191] width 196 height 24
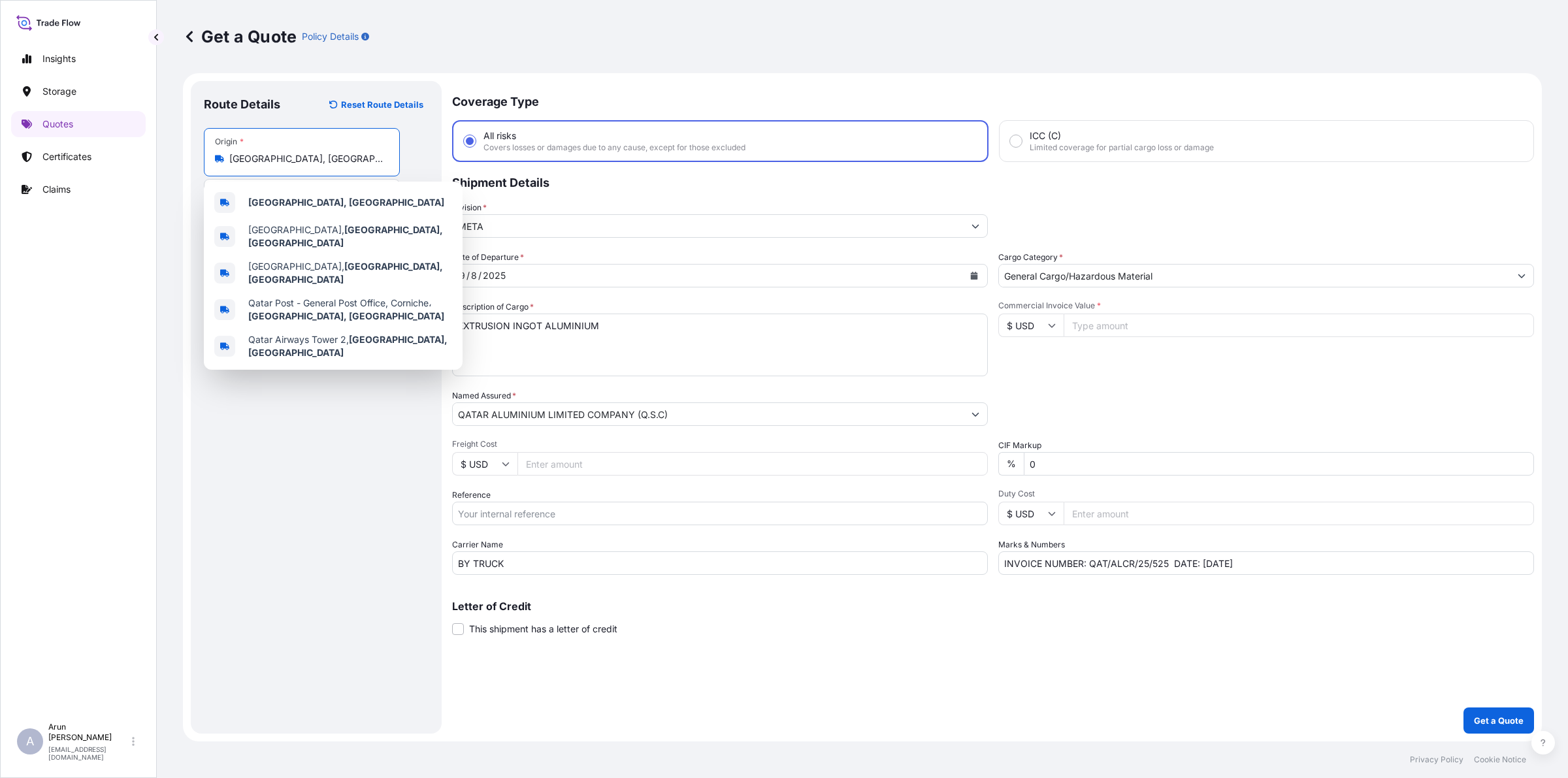
drag, startPoint x: 275, startPoint y: 159, endPoint x: 224, endPoint y: 157, distance: 51.0
click at [224, 157] on div "[GEOGRAPHIC_DATA], [GEOGRAPHIC_DATA]" at bounding box center [301, 159] width 174 height 13
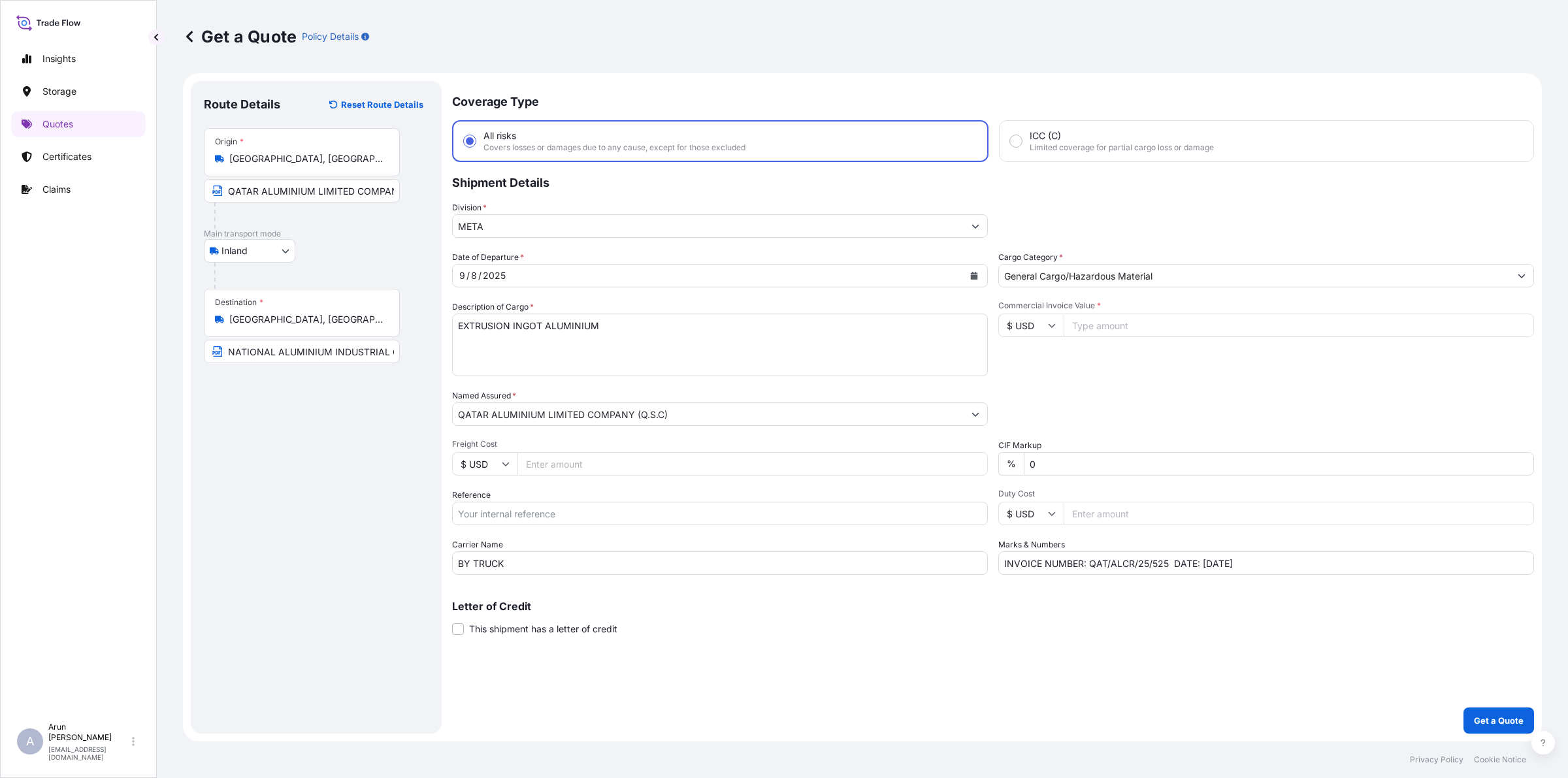
drag, startPoint x: 297, startPoint y: 169, endPoint x: 231, endPoint y: 166, distance: 66.1
click at [231, 166] on div "Origin * [GEOGRAPHIC_DATA], [GEOGRAPHIC_DATA]" at bounding box center [301, 152] width 196 height 49
click at [231, 165] on input "[GEOGRAPHIC_DATA], [GEOGRAPHIC_DATA]" at bounding box center [306, 159] width 154 height 13
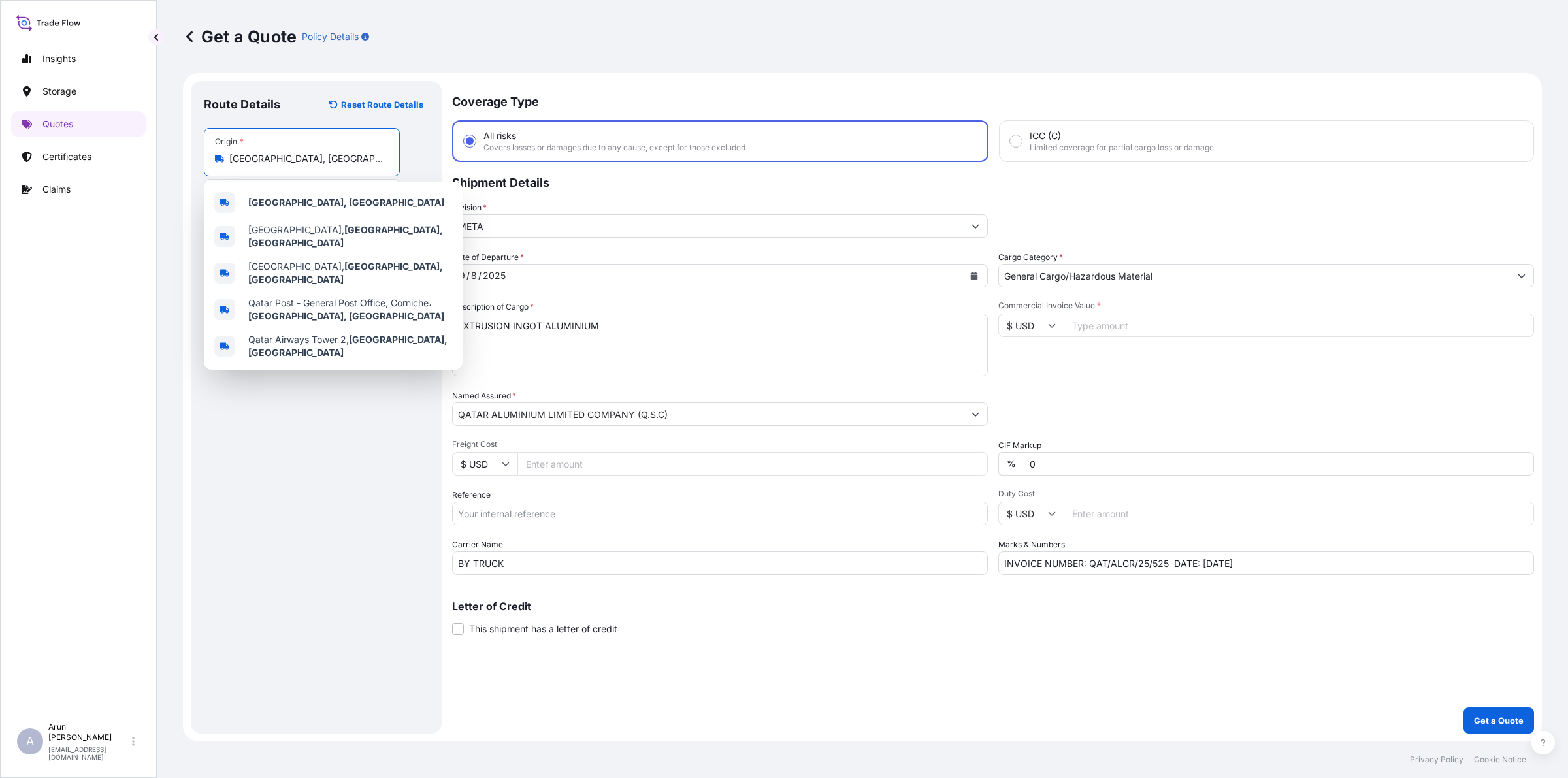
click at [239, 156] on input "[GEOGRAPHIC_DATA], [GEOGRAPHIC_DATA]" at bounding box center [306, 159] width 154 height 13
click at [227, 157] on div "[GEOGRAPHIC_DATA], [GEOGRAPHIC_DATA]" at bounding box center [301, 159] width 174 height 13
click at [229, 157] on input "[GEOGRAPHIC_DATA], [GEOGRAPHIC_DATA]" at bounding box center [306, 159] width 154 height 13
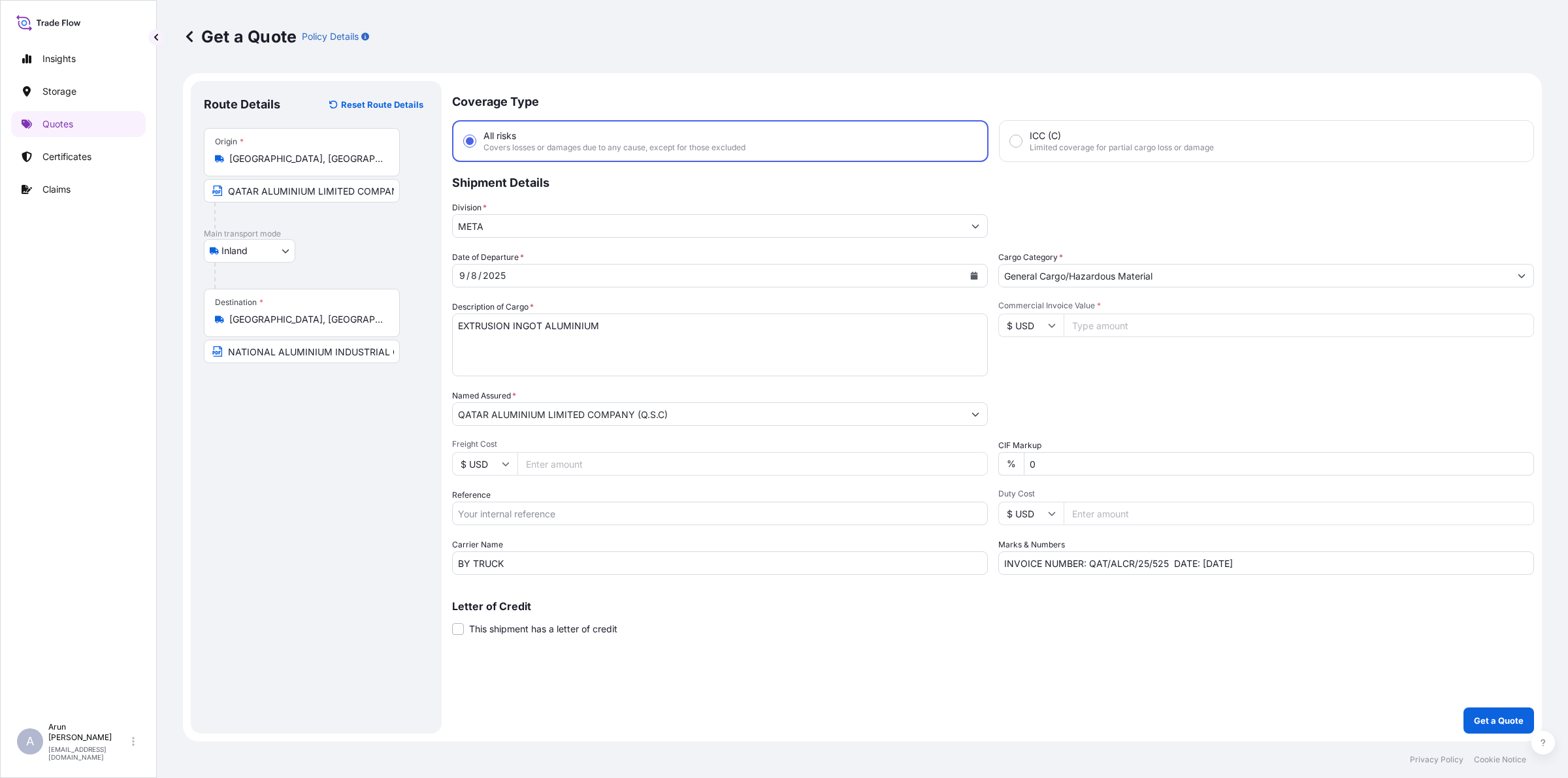
drag, startPoint x: 227, startPoint y: 157, endPoint x: 299, endPoint y: 164, distance: 72.3
click at [299, 164] on div "[GEOGRAPHIC_DATA], [GEOGRAPHIC_DATA]" at bounding box center [301, 159] width 174 height 13
click at [299, 164] on input "[GEOGRAPHIC_DATA], [GEOGRAPHIC_DATA]" at bounding box center [306, 159] width 154 height 13
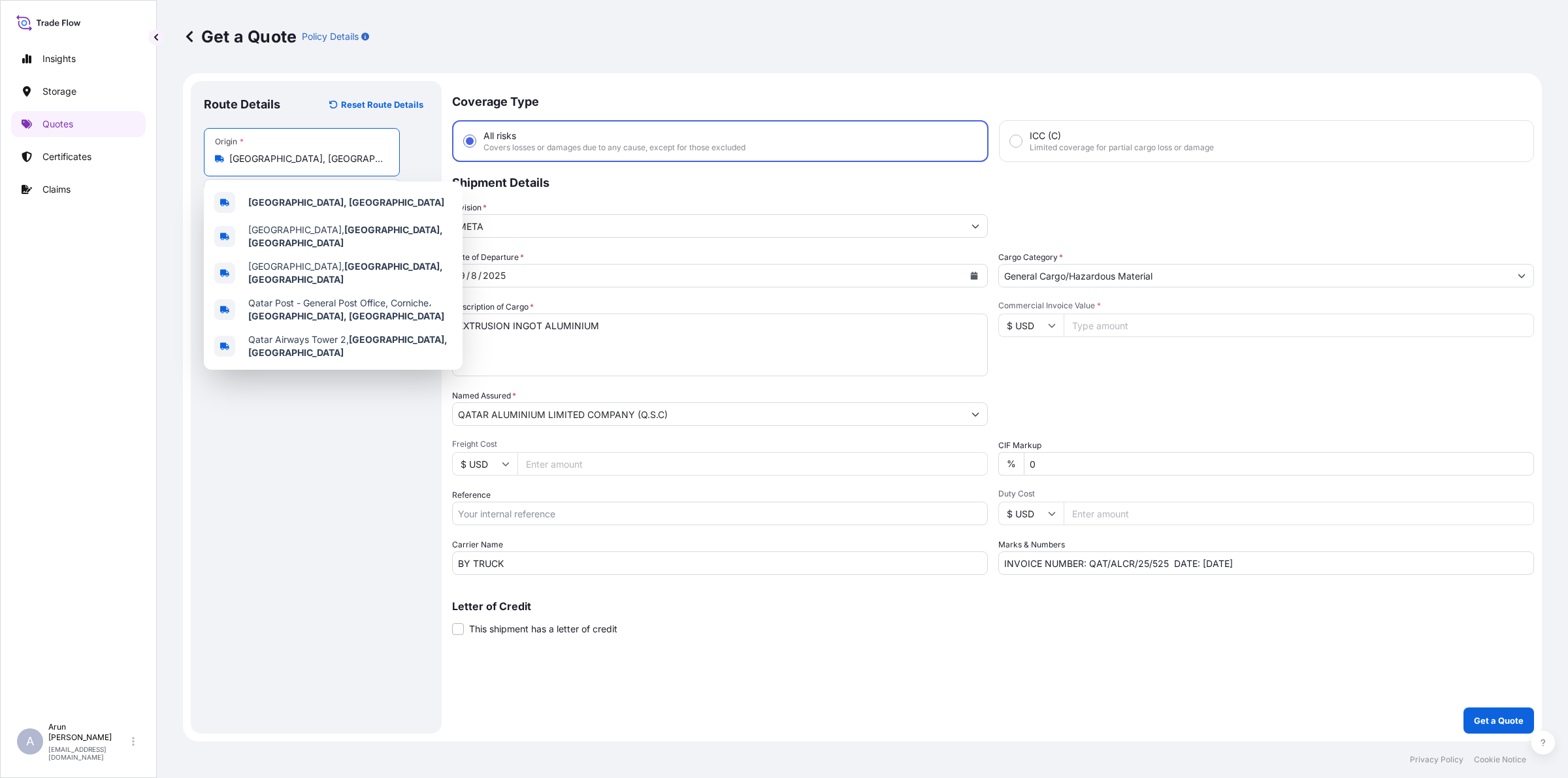
drag, startPoint x: 276, startPoint y: 157, endPoint x: 226, endPoint y: 156, distance: 50.0
click at [226, 156] on div "[GEOGRAPHIC_DATA], [GEOGRAPHIC_DATA]" at bounding box center [301, 159] width 174 height 13
click at [286, 152] on input "[GEOGRAPHIC_DATA], [GEOGRAPHIC_DATA]" at bounding box center [306, 159] width 154 height 13
drag, startPoint x: 279, startPoint y: 159, endPoint x: 233, endPoint y: 157, distance: 46.0
click at [233, 157] on input "[GEOGRAPHIC_DATA], [GEOGRAPHIC_DATA]" at bounding box center [306, 159] width 154 height 13
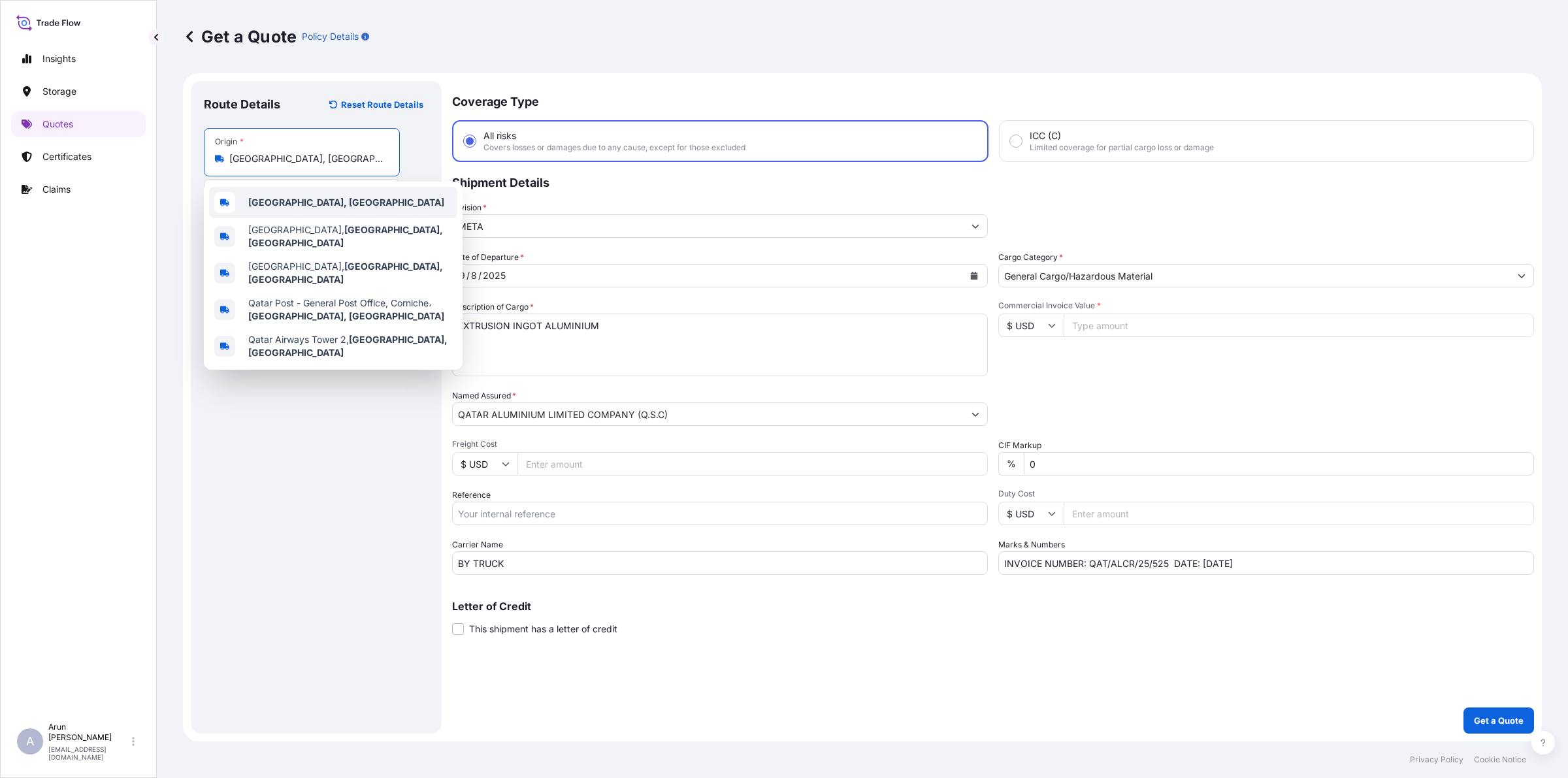
click at [256, 203] on b "[GEOGRAPHIC_DATA], [GEOGRAPHIC_DATA]" at bounding box center [346, 202] width 196 height 11
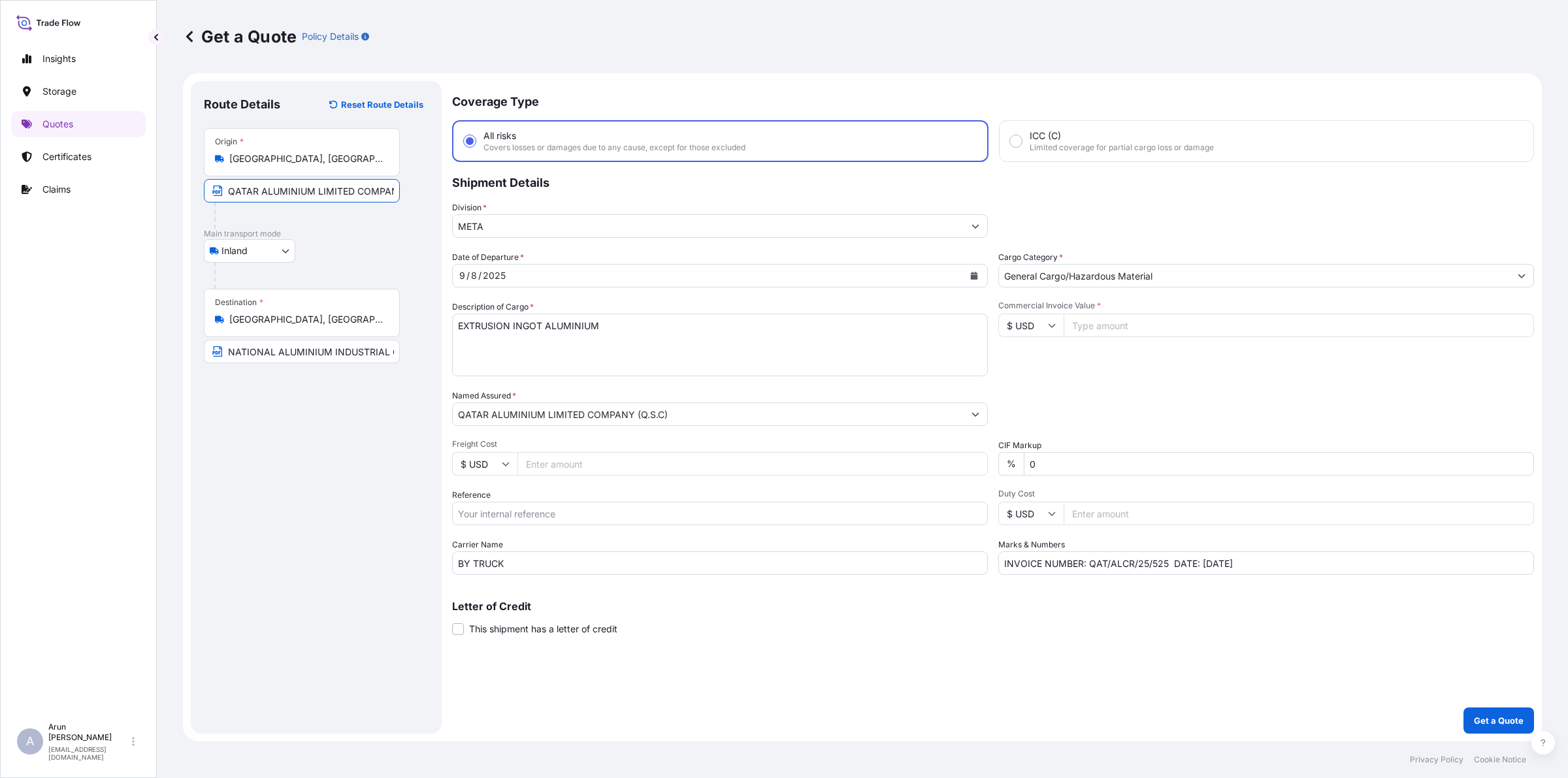
drag, startPoint x: 387, startPoint y: 196, endPoint x: 406, endPoint y: 200, distance: 19.4
click at [387, 196] on input "QATAR ALUMINIUM LIMITED COMPANY(Q.S.C)" at bounding box center [301, 191] width 196 height 24
paste input "[GEOGRAPHIC_DATA], Qata"
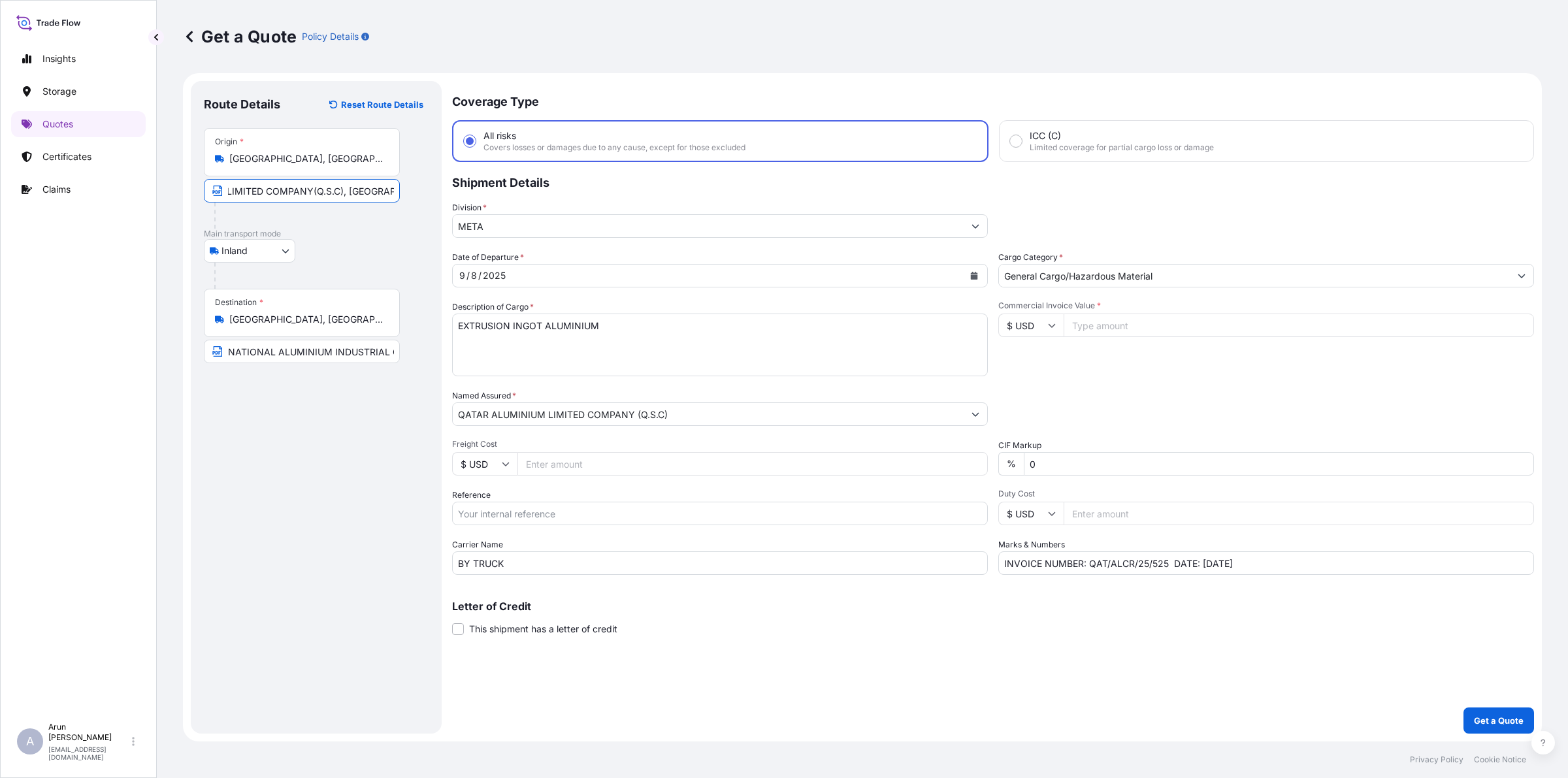
type input "QATAR ALUMINIUM LIMITED COMPANY(Q.S.C), [GEOGRAPHIC_DATA], [GEOGRAPHIC_DATA]."
click at [357, 195] on input "QATAR ALUMINIUM LIMITED COMPANY(Q.S.C), [GEOGRAPHIC_DATA], [GEOGRAPHIC_DATA]." at bounding box center [301, 191] width 196 height 24
drag, startPoint x: 343, startPoint y: 310, endPoint x: 444, endPoint y: 274, distance: 107.2
click at [344, 310] on div "Destination * [GEOGRAPHIC_DATA], [GEOGRAPHIC_DATA]" at bounding box center [301, 313] width 196 height 49
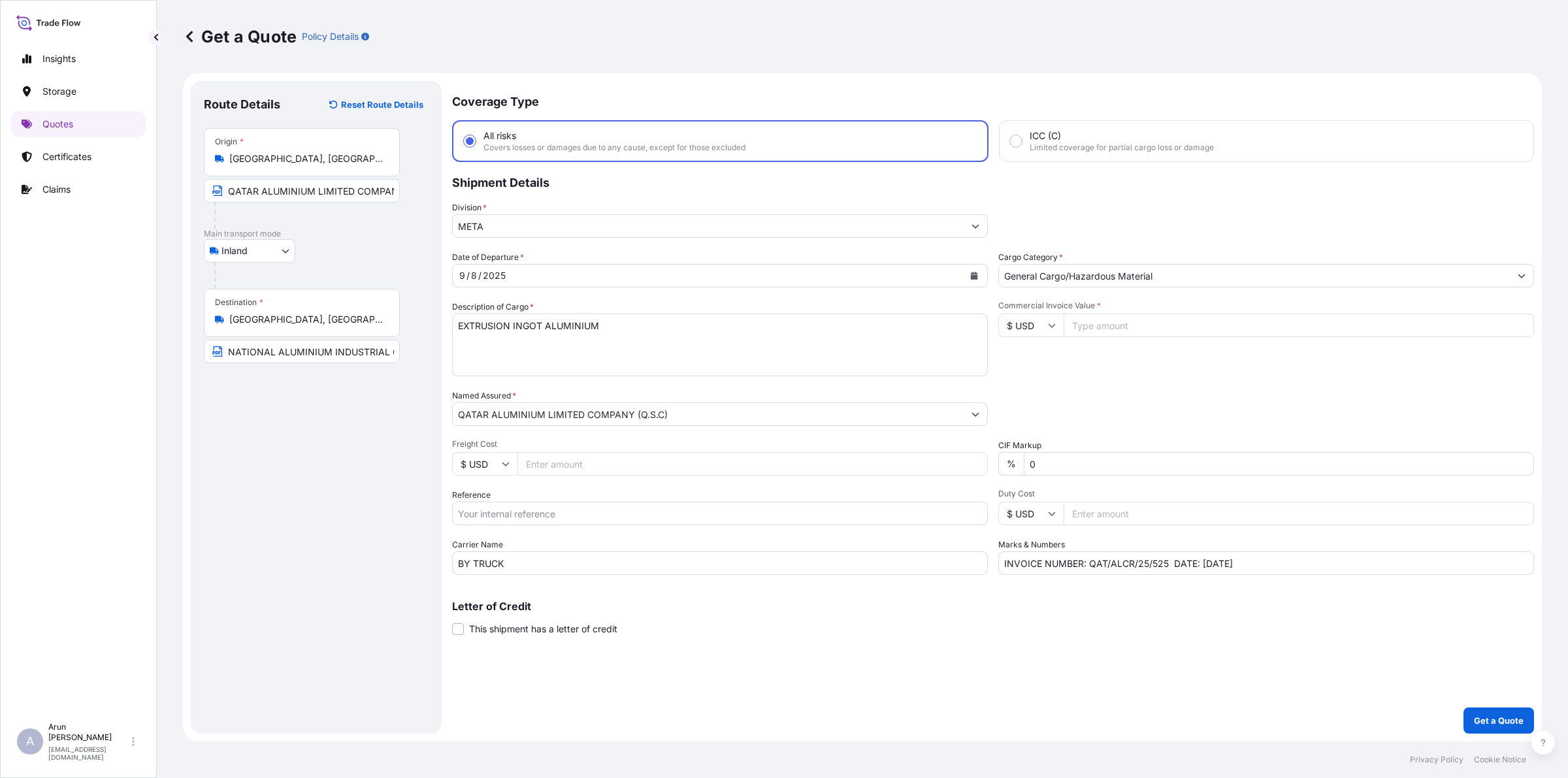
click at [344, 313] on input "[GEOGRAPHIC_DATA], [GEOGRAPHIC_DATA]" at bounding box center [306, 319] width 154 height 13
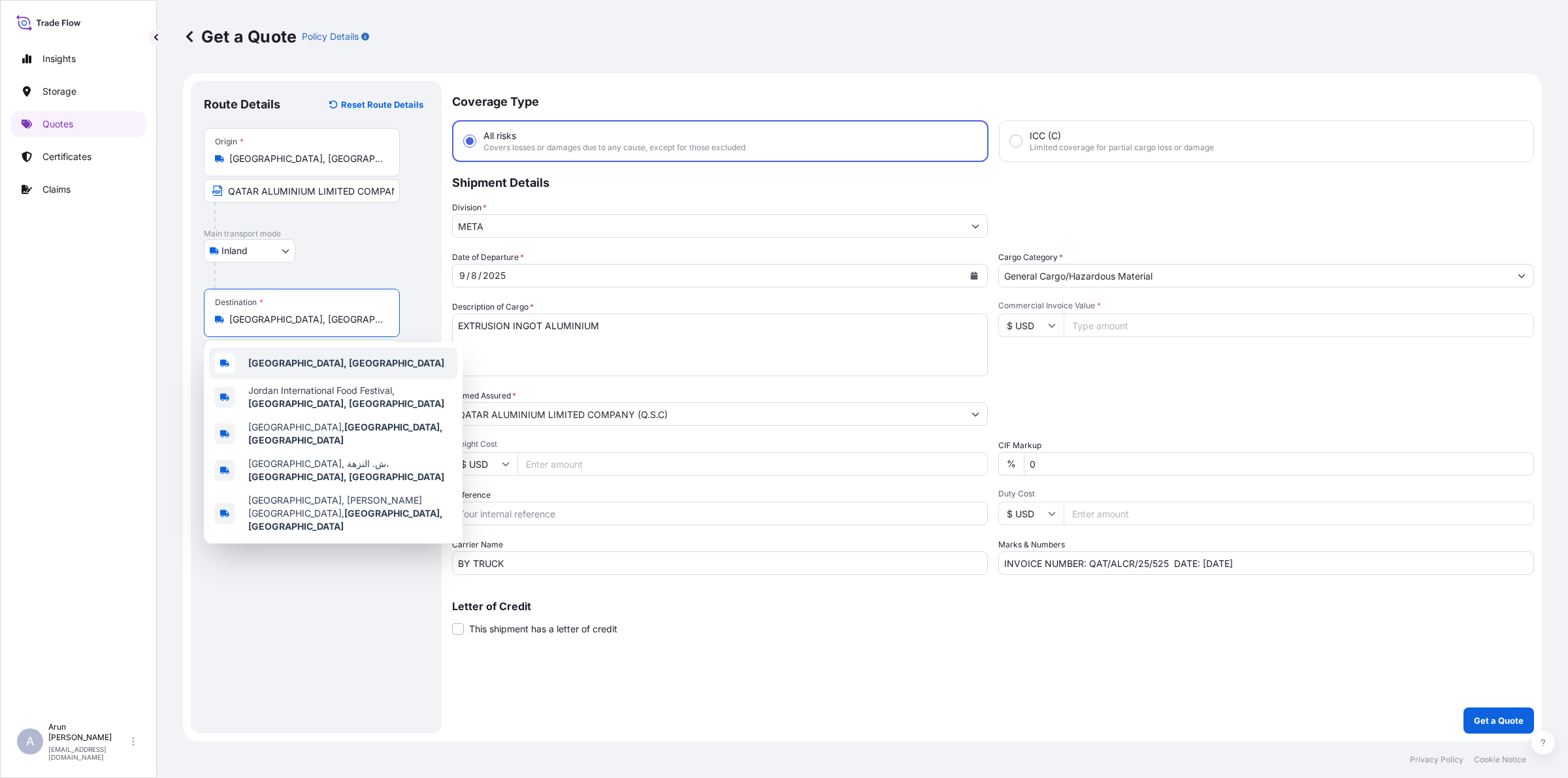
click at [315, 364] on b "[GEOGRAPHIC_DATA], [GEOGRAPHIC_DATA]" at bounding box center [346, 363] width 196 height 11
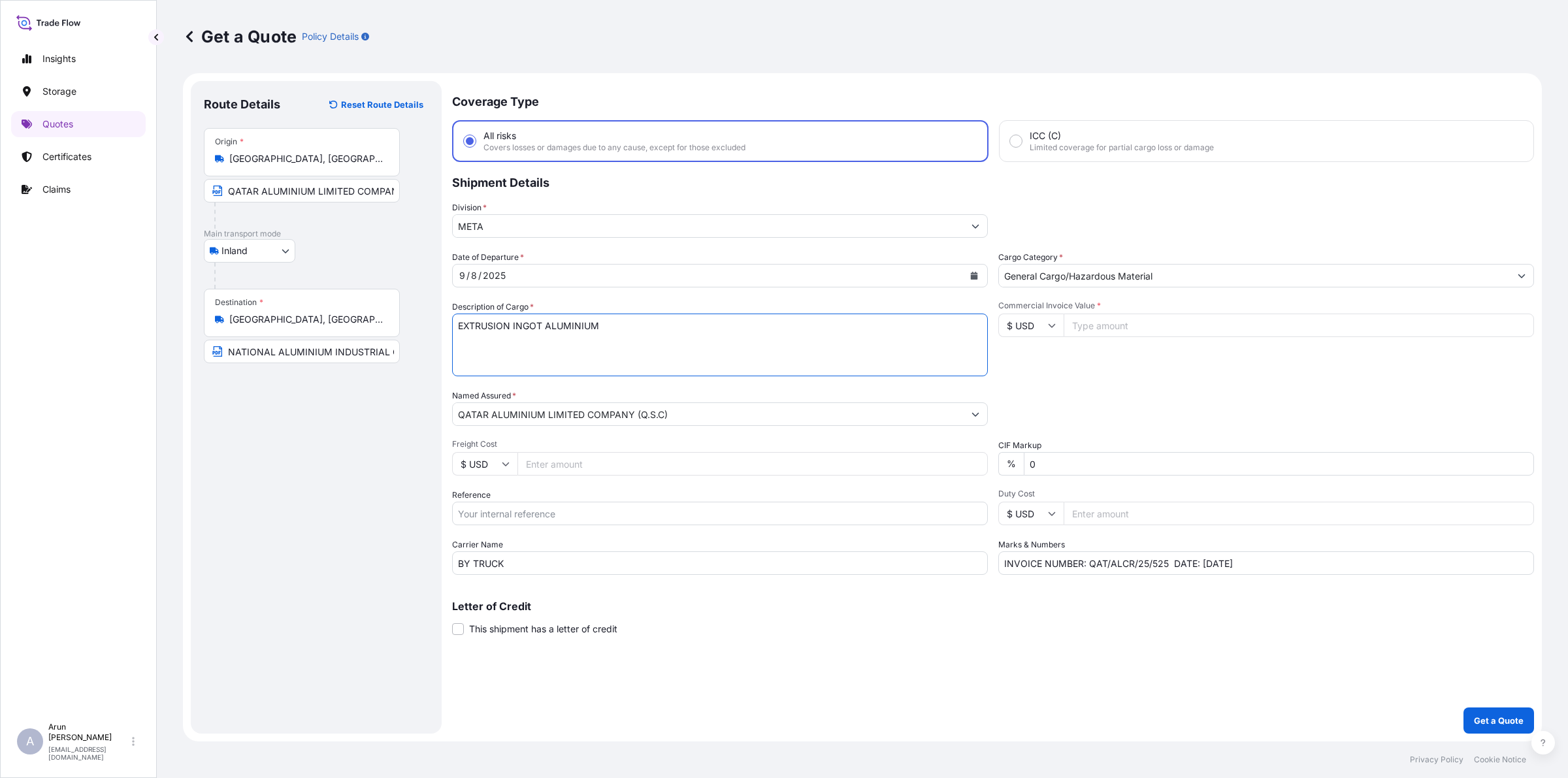
drag, startPoint x: 543, startPoint y: 324, endPoint x: 432, endPoint y: 334, distance: 111.4
click at [432, 334] on form "Route Details Reset Route Details Place of loading Road / Inland Road / Inland …" at bounding box center [862, 407] width 1359 height 669
click at [536, 327] on textarea "EXTRUSION INGOT ALUMINIUM" at bounding box center [720, 345] width 536 height 63
paste textarea "EXTRUSION INGOT"
drag, startPoint x: 569, startPoint y: 328, endPoint x: 660, endPoint y: 327, distance: 91.0
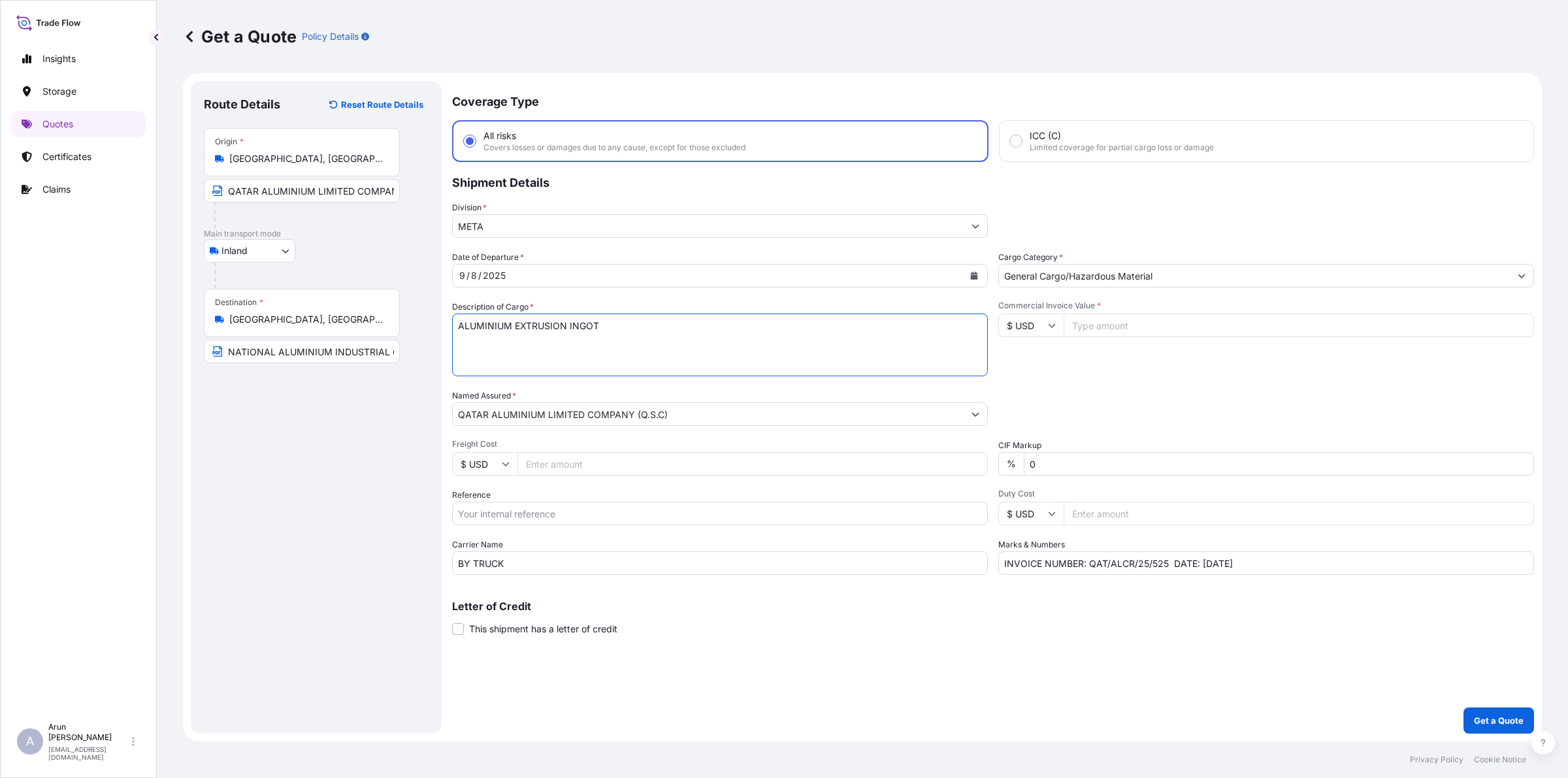
click at [660, 327] on textarea "EXTRUSION INGOT ALUMINIUM" at bounding box center [720, 345] width 536 height 63
type textarea "ALUMINIUM EXTRUSION BILLET"
click at [658, 462] on input "Freight Cost" at bounding box center [752, 464] width 471 height 24
type input "7"
type input "9870"
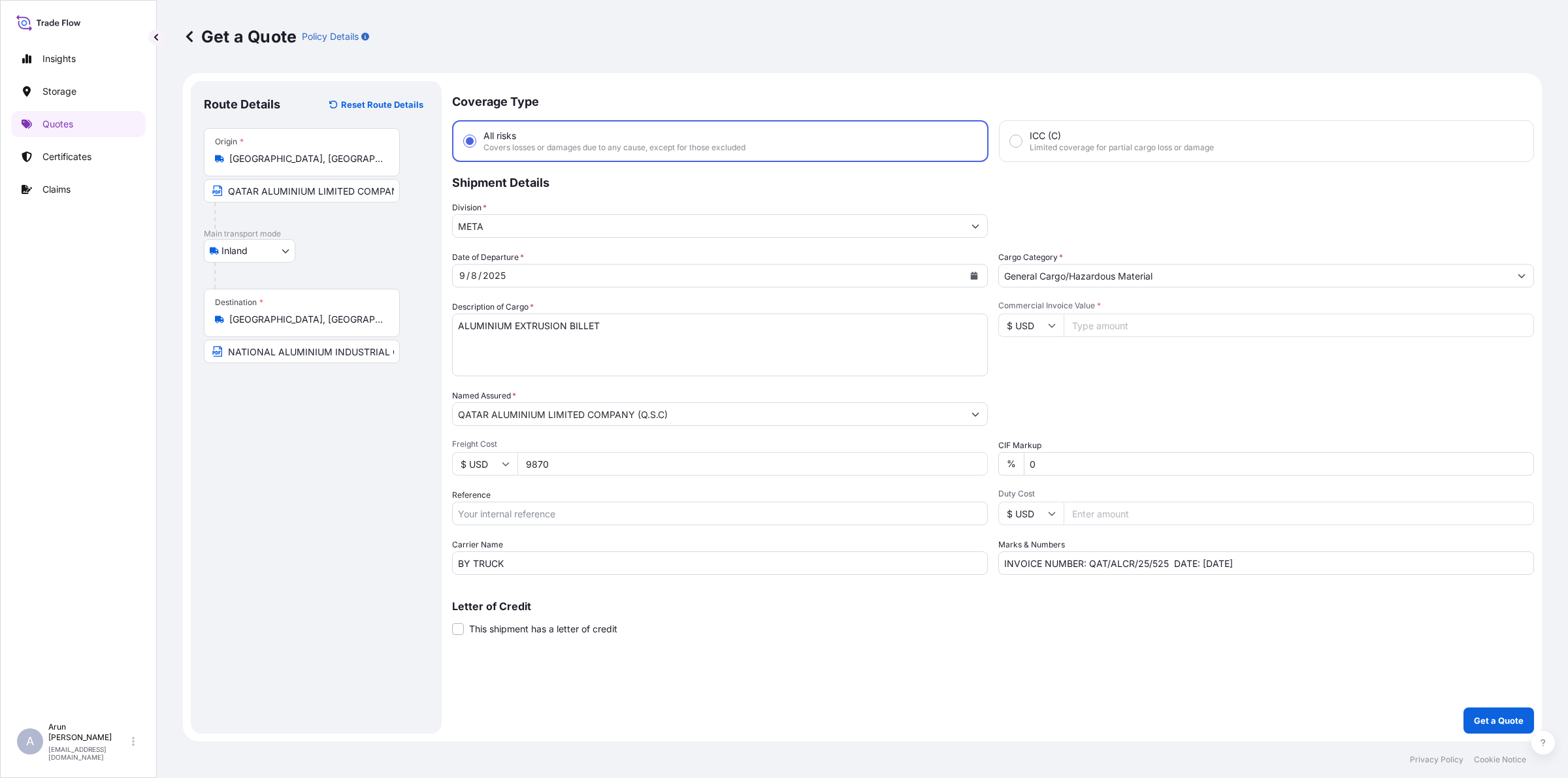
click at [644, 510] on input "Reference" at bounding box center [720, 513] width 536 height 24
type input "QA1001045438"
click at [1128, 321] on input "Commercial Invoice Value *" at bounding box center [1299, 325] width 471 height 24
type input "279604.32"
click at [1168, 559] on input "INVOICE NUMBER: QAT/ALCR/25/525 DATE: [DATE]" at bounding box center [1267, 563] width 536 height 24
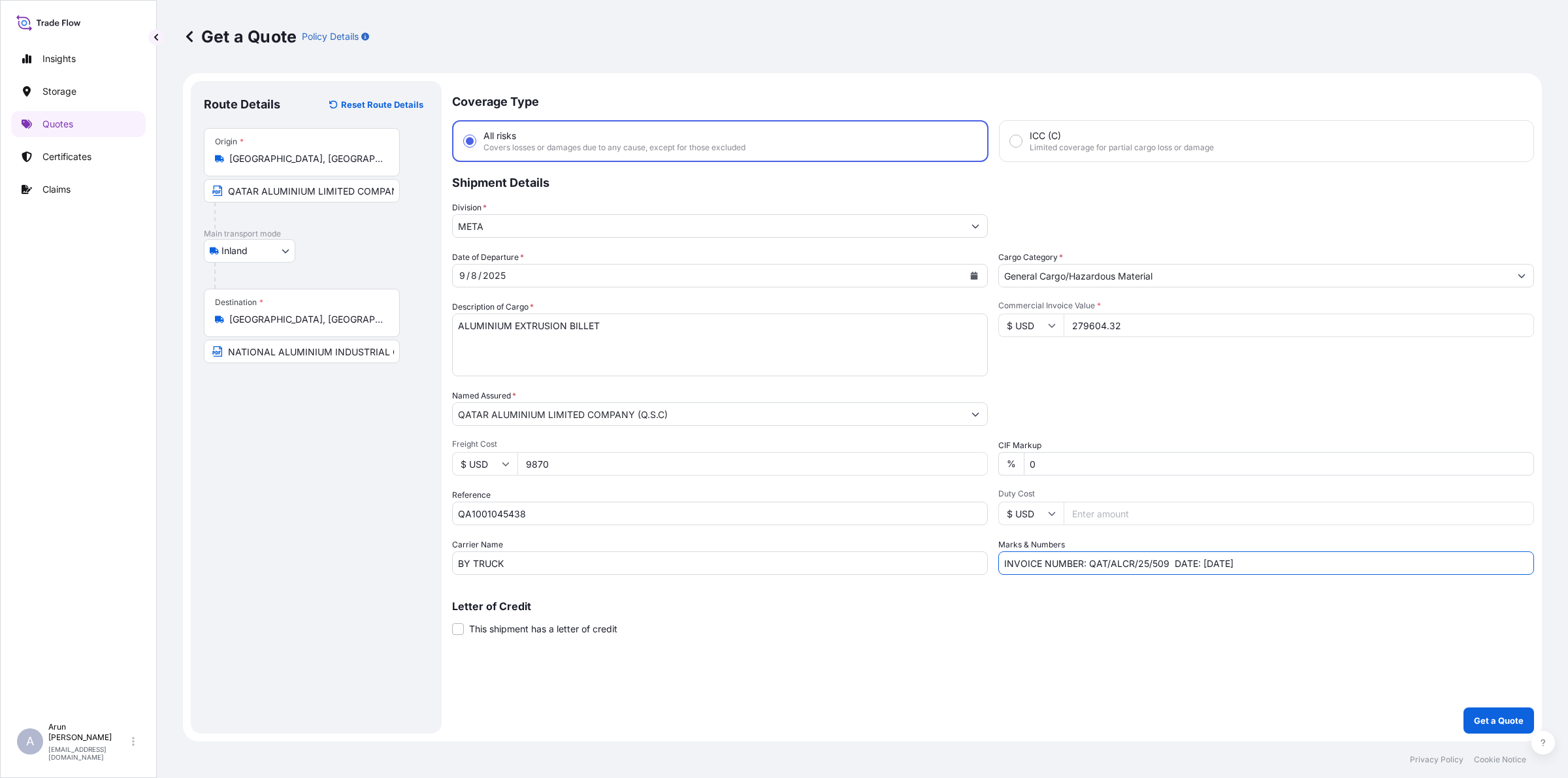
click at [1214, 563] on input "INVOICE NUMBER: QAT/ALCR/25/509 DATE: [DATE]" at bounding box center [1267, 563] width 536 height 24
type input "INVOICE NUMBER: QAT/ALCR/25/509 DATE: [DATE]"
click at [1500, 709] on button "Get a Quote" at bounding box center [1499, 721] width 71 height 26
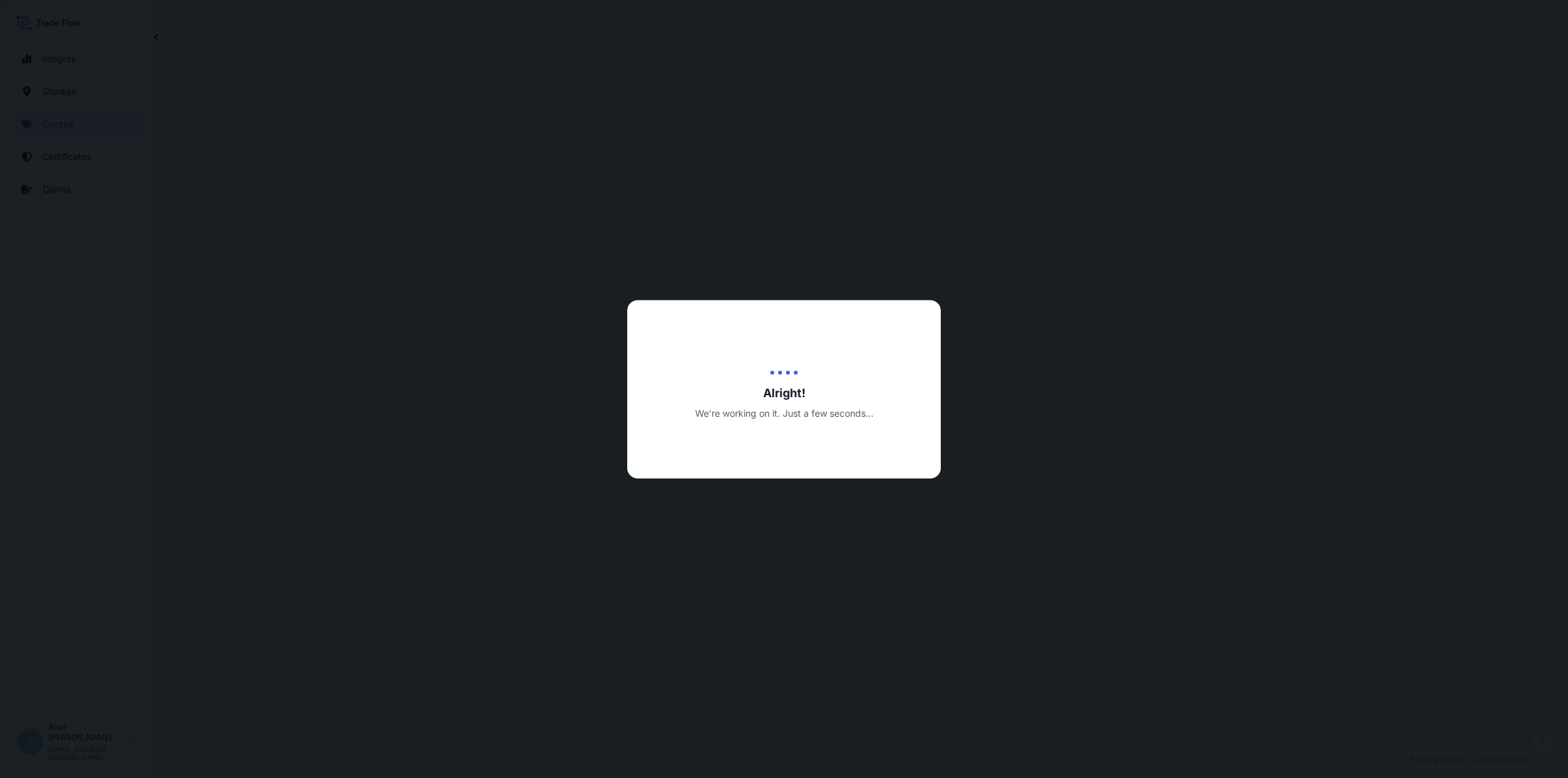
select select "Inland"
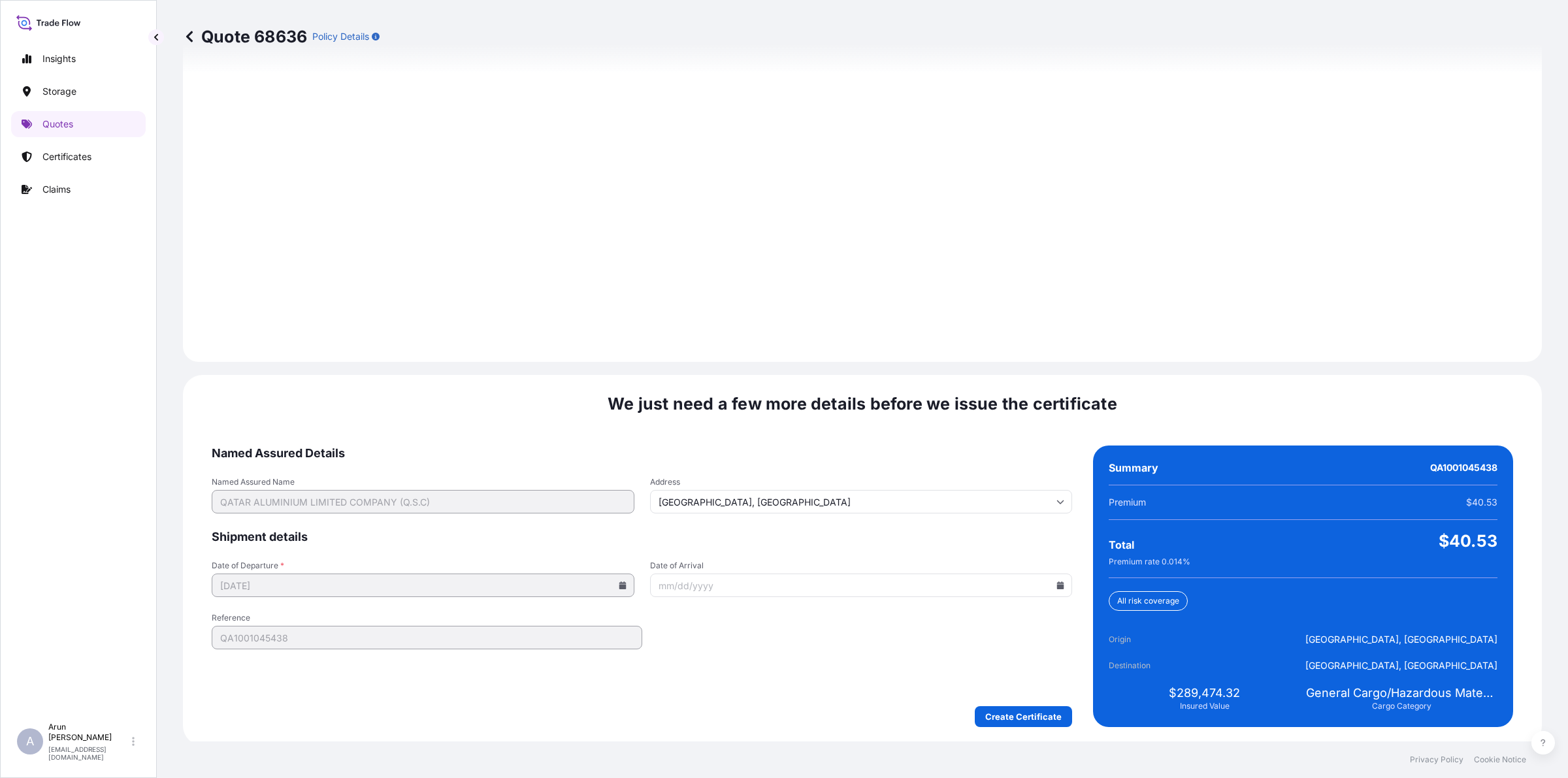
scroll to position [1697, 0]
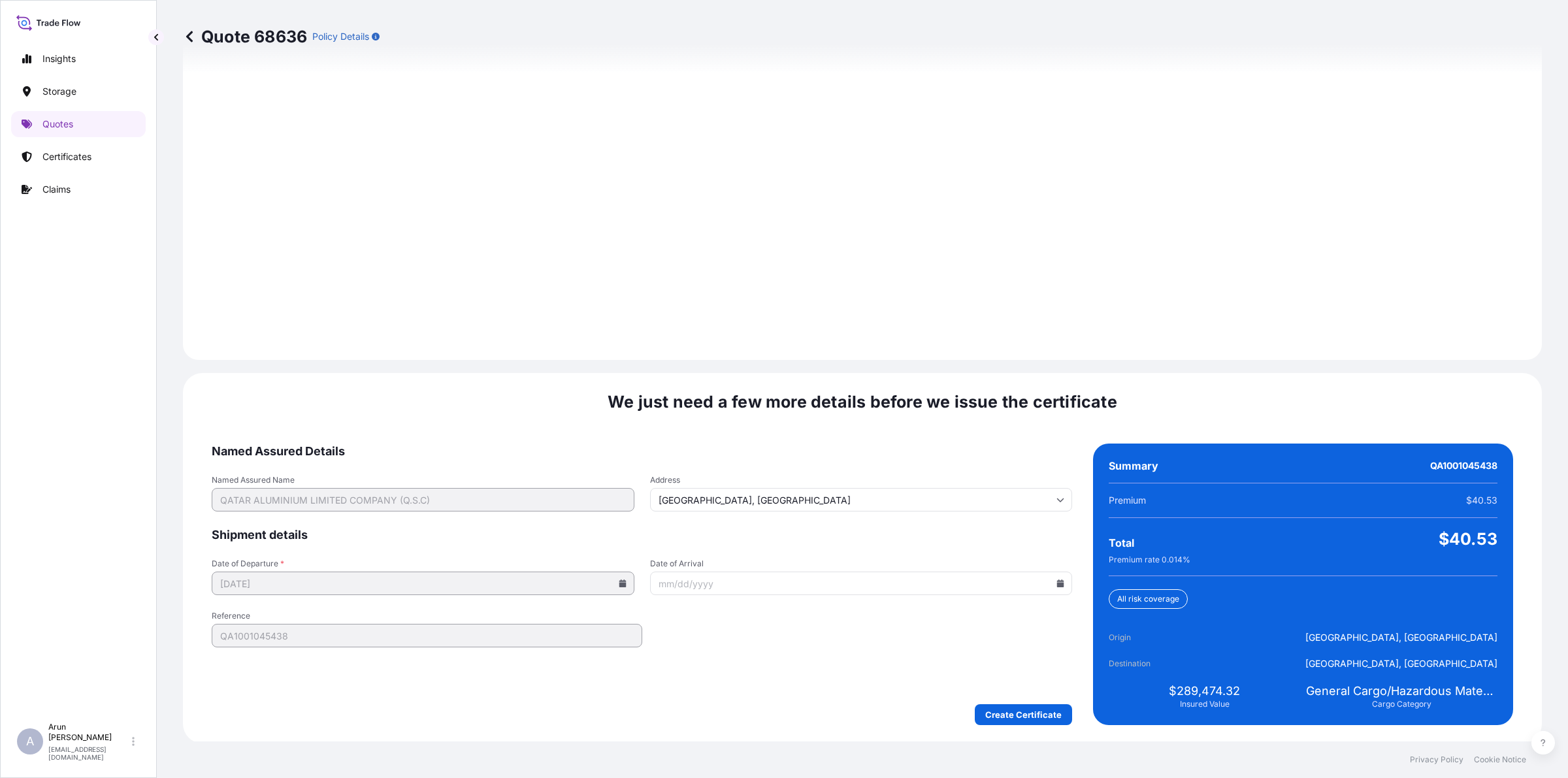
click at [1051, 701] on form "Named Assured Details Named Assured Name QATAR ALUMINIUM LIMITED COMPANY (Q.S.C…" at bounding box center [641, 584] width 861 height 281
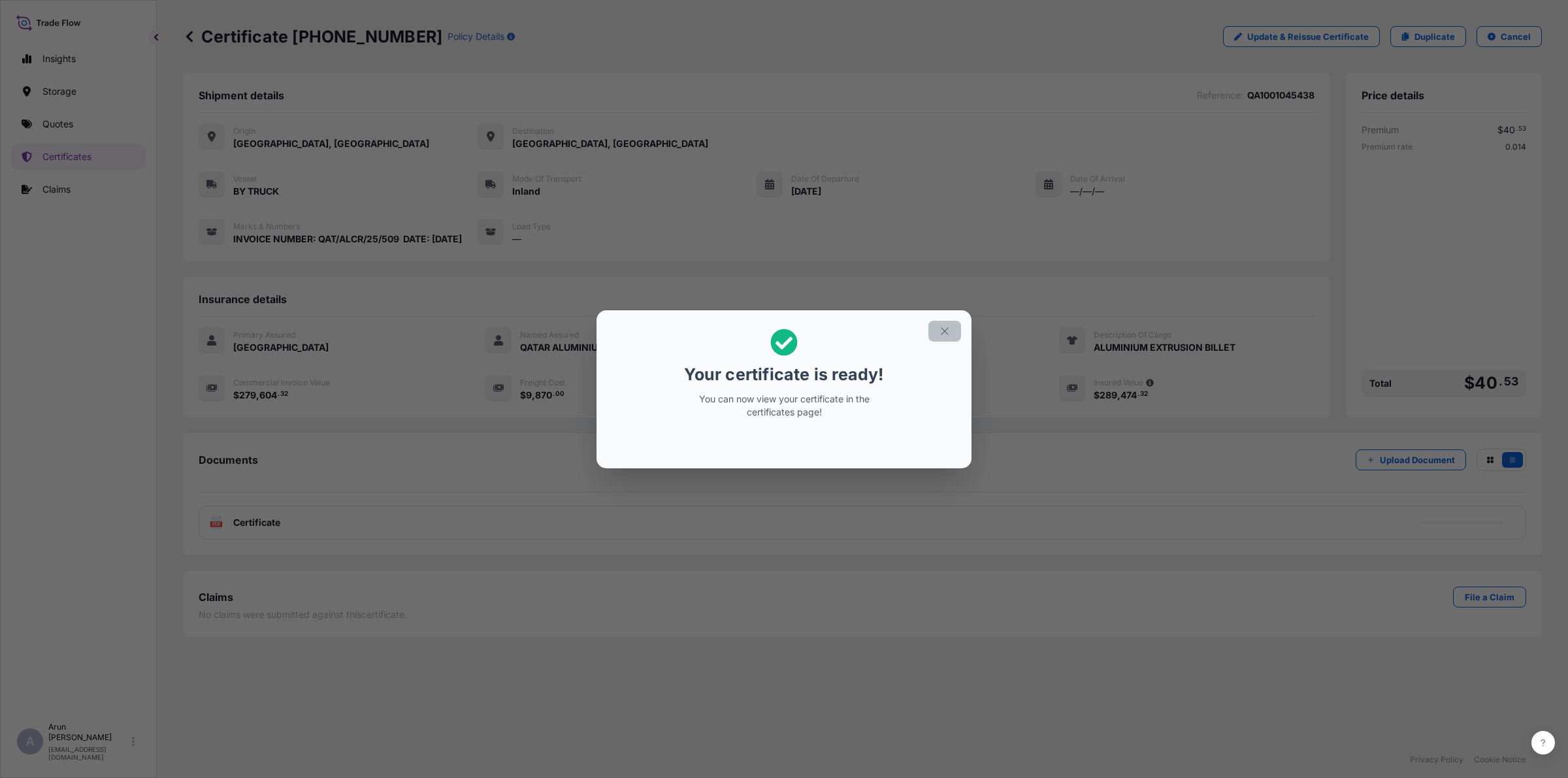
click at [945, 321] on button "button" at bounding box center [945, 331] width 33 height 21
click at [952, 331] on button "button" at bounding box center [945, 331] width 33 height 21
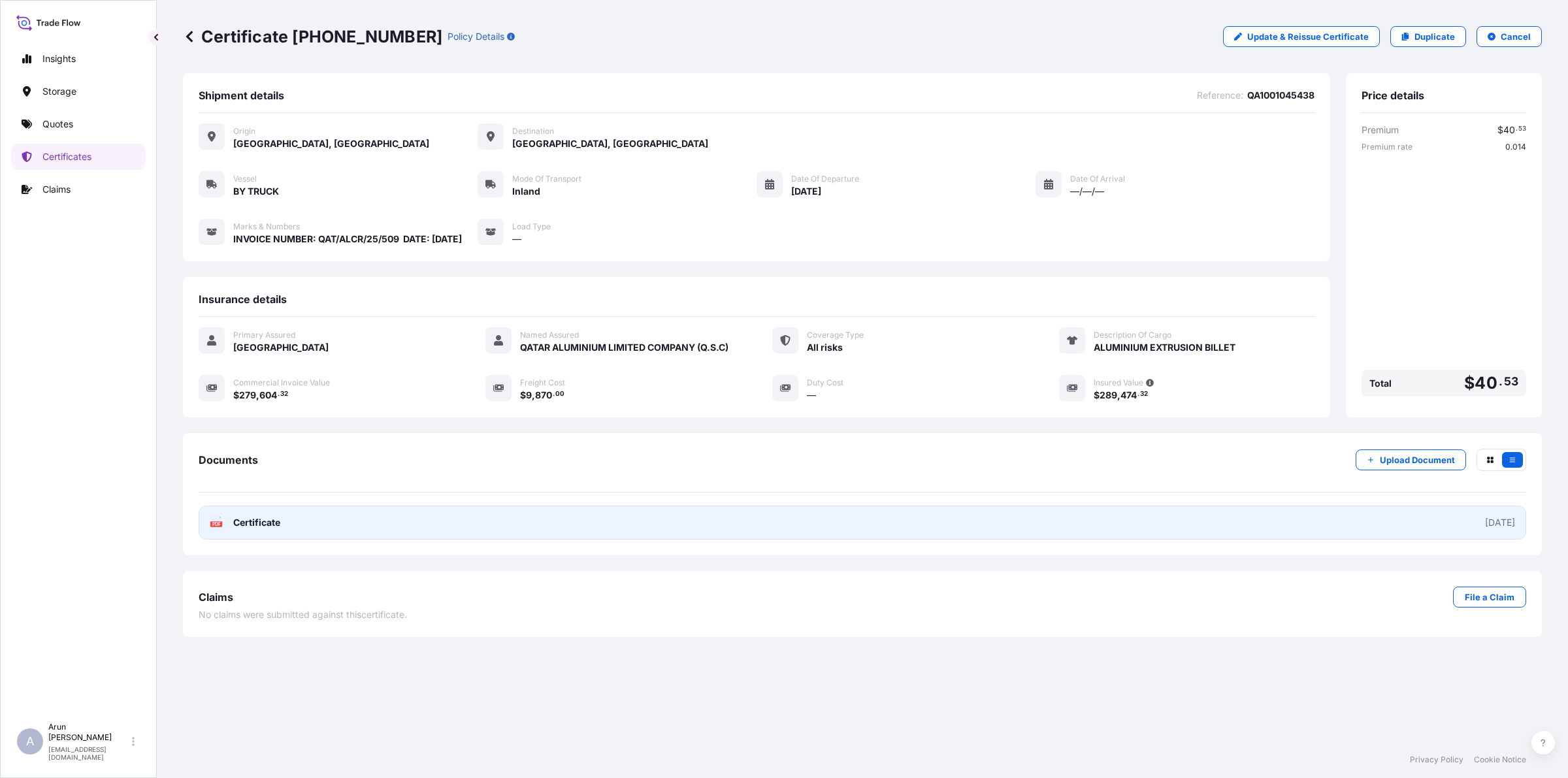
click at [279, 540] on link "PDF Certificate [DATE]" at bounding box center [862, 523] width 1328 height 34
